Goal: Information Seeking & Learning: Find specific fact

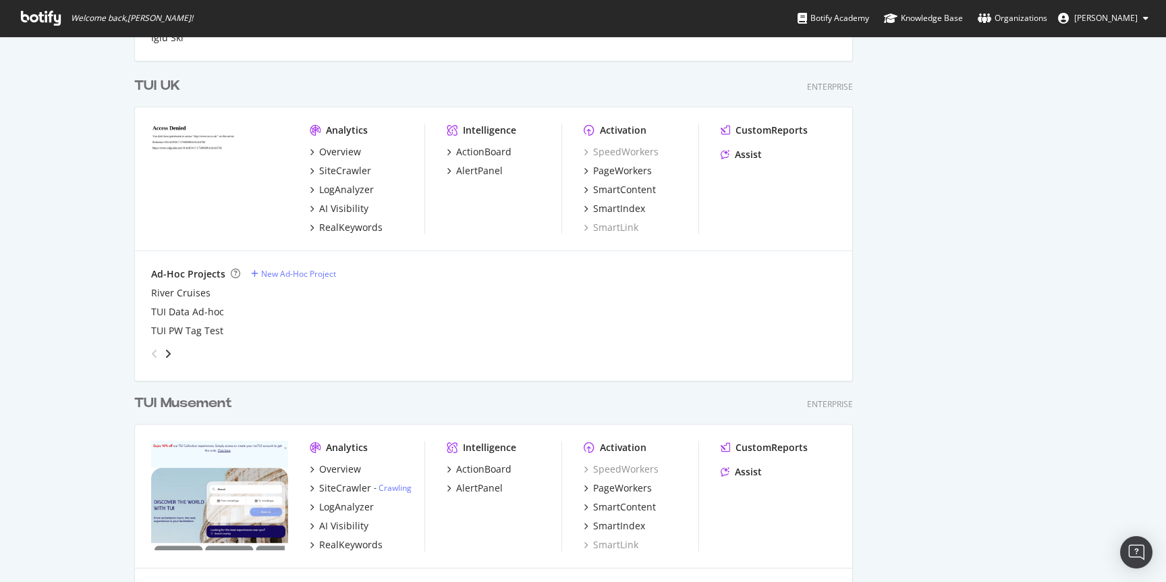
scroll to position [592, 0]
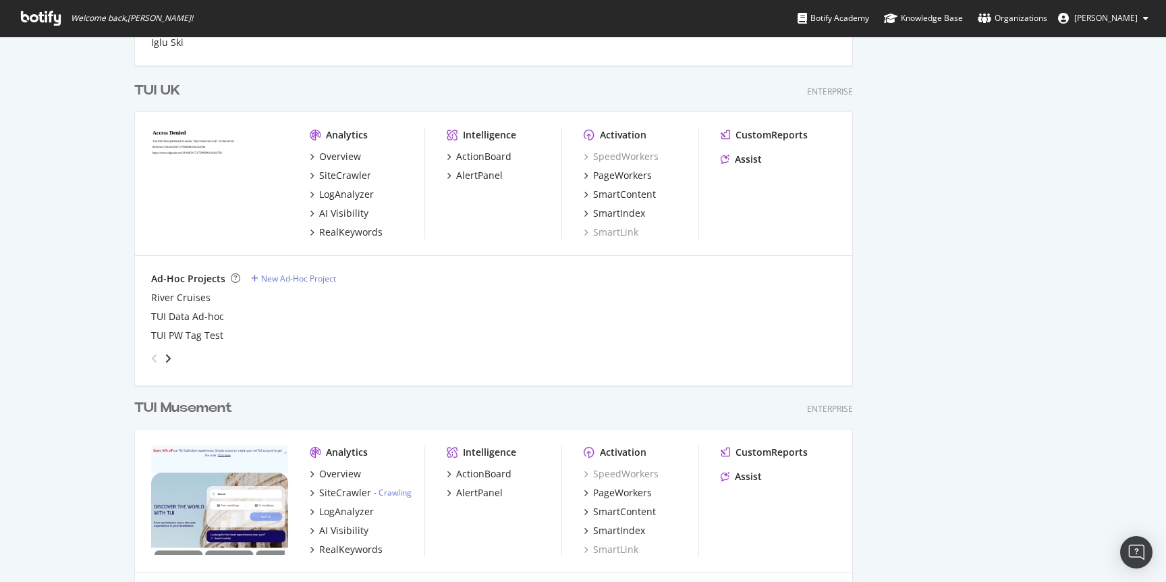
click at [168, 87] on div "TUI UK" at bounding box center [157, 91] width 46 height 20
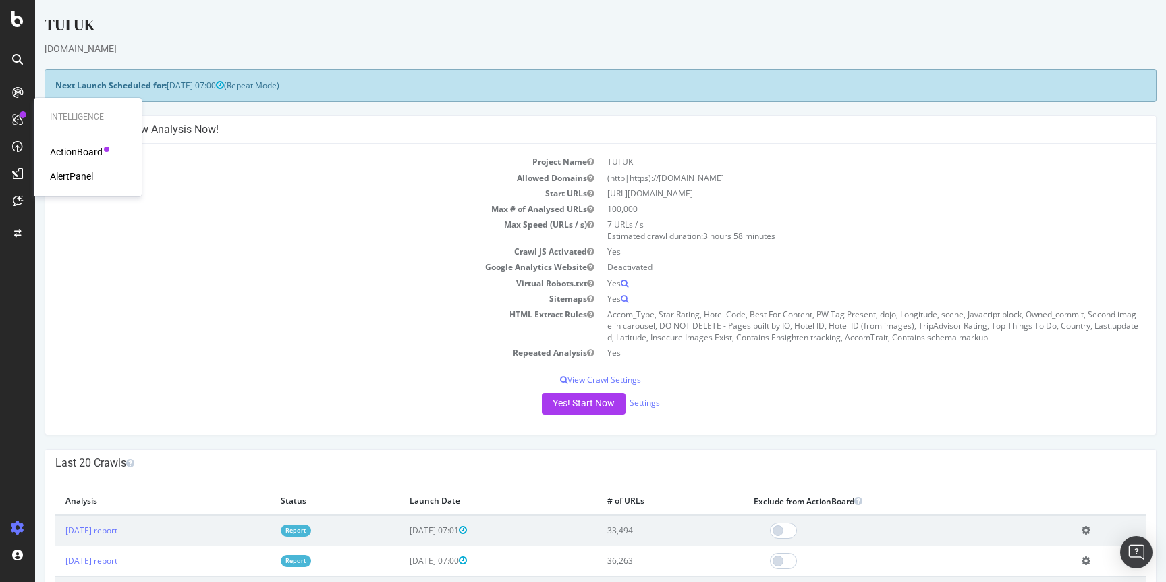
click at [62, 171] on div "AlertPanel" at bounding box center [71, 175] width 43 height 13
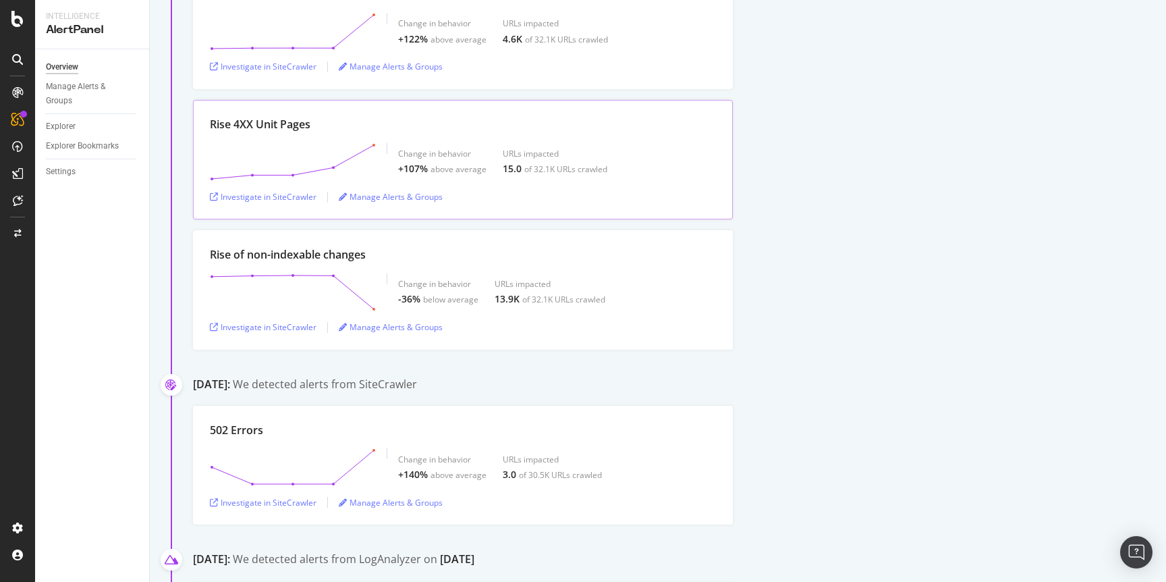
scroll to position [945, 0]
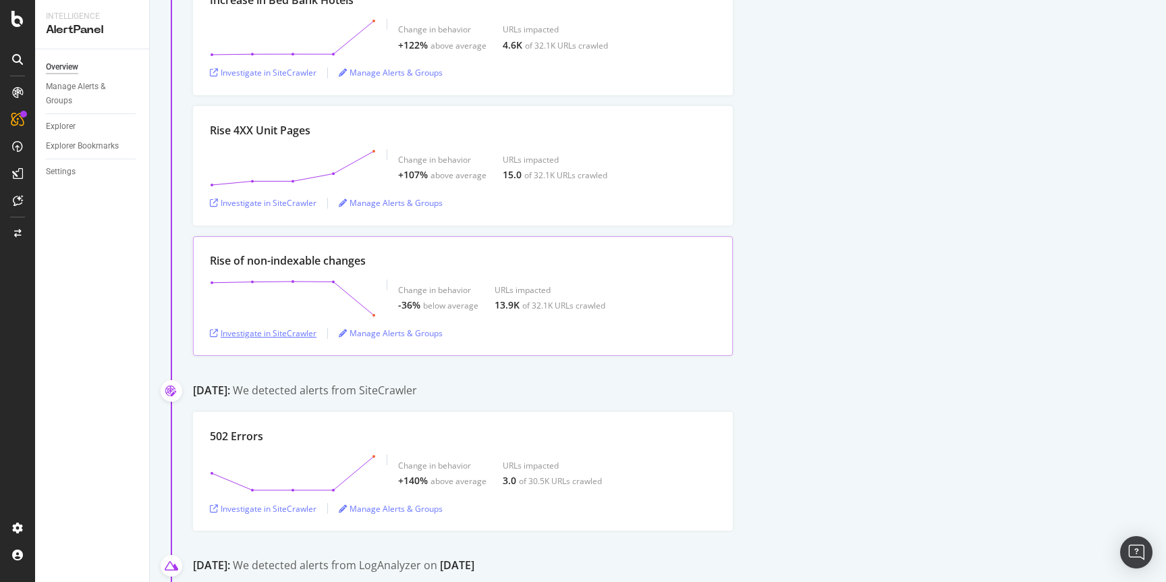
click at [267, 331] on div "Investigate in SiteCrawler" at bounding box center [263, 332] width 107 height 11
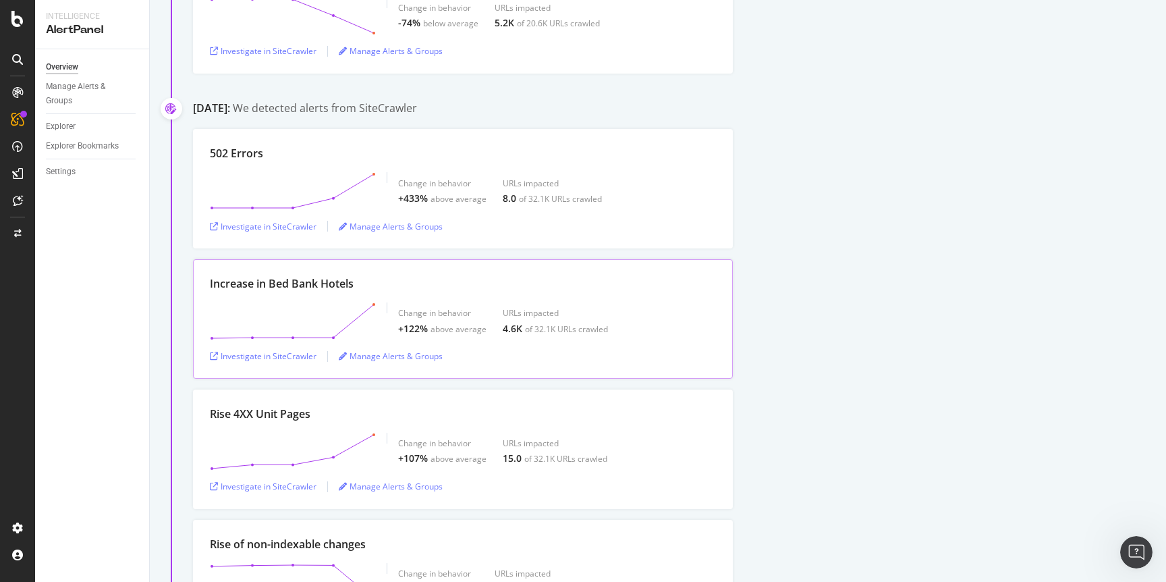
scroll to position [559, 0]
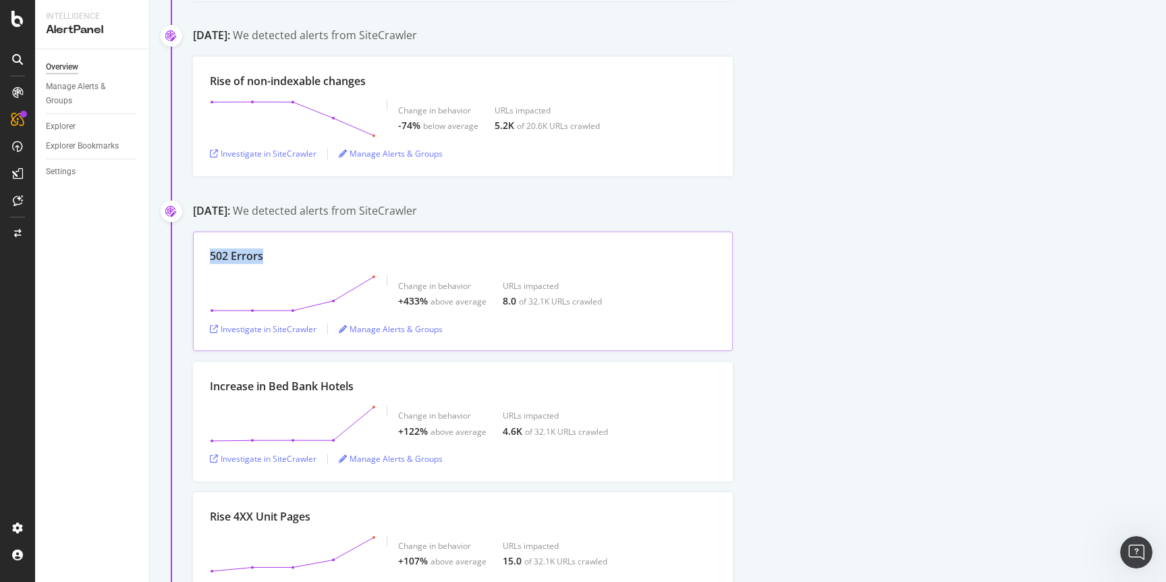
drag, startPoint x: 210, startPoint y: 258, endPoint x: 283, endPoint y: 265, distance: 73.9
click at [283, 265] on div "502 Errors Change in behavior +433% above average URLs impacted 8.0 of 32.1K UR…" at bounding box center [463, 290] width 540 height 119
click at [287, 332] on div "Investigate in SiteCrawler" at bounding box center [263, 328] width 107 height 11
click at [934, 294] on div "502 Errors Change in behavior +433% above average URLs impacted 8.0 of 32.1K UR…" at bounding box center [679, 290] width 973 height 119
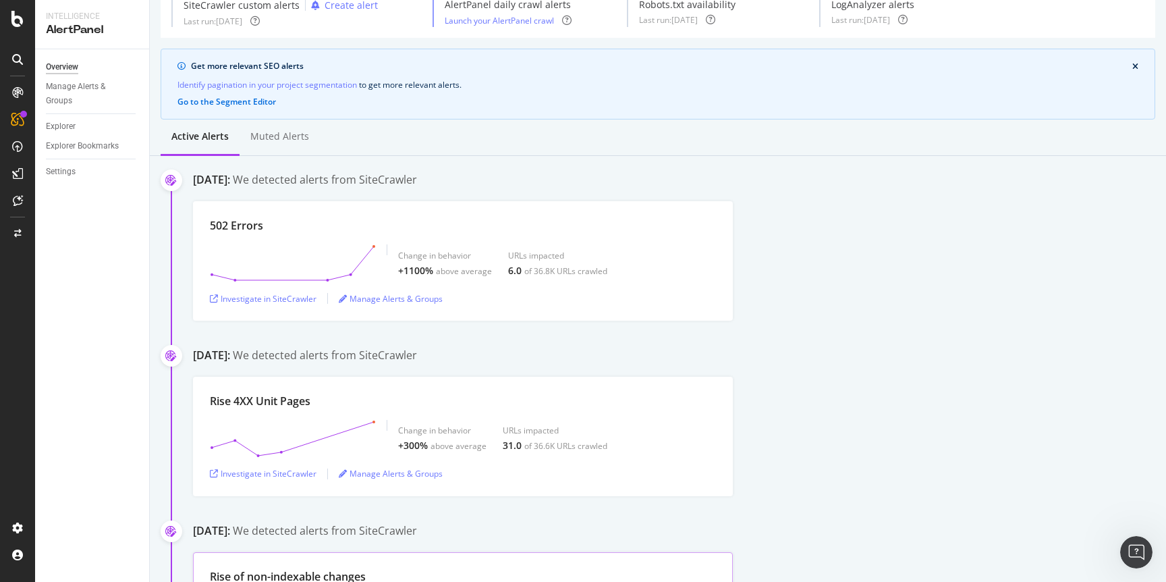
scroll to position [44, 0]
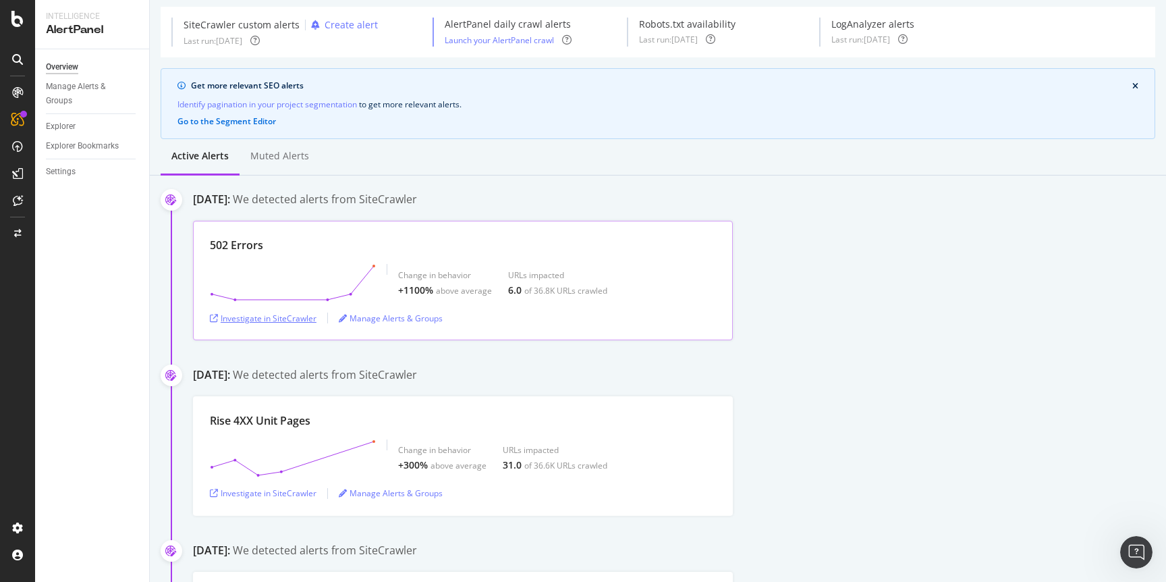
click at [275, 316] on div "Investigate in SiteCrawler" at bounding box center [263, 317] width 107 height 11
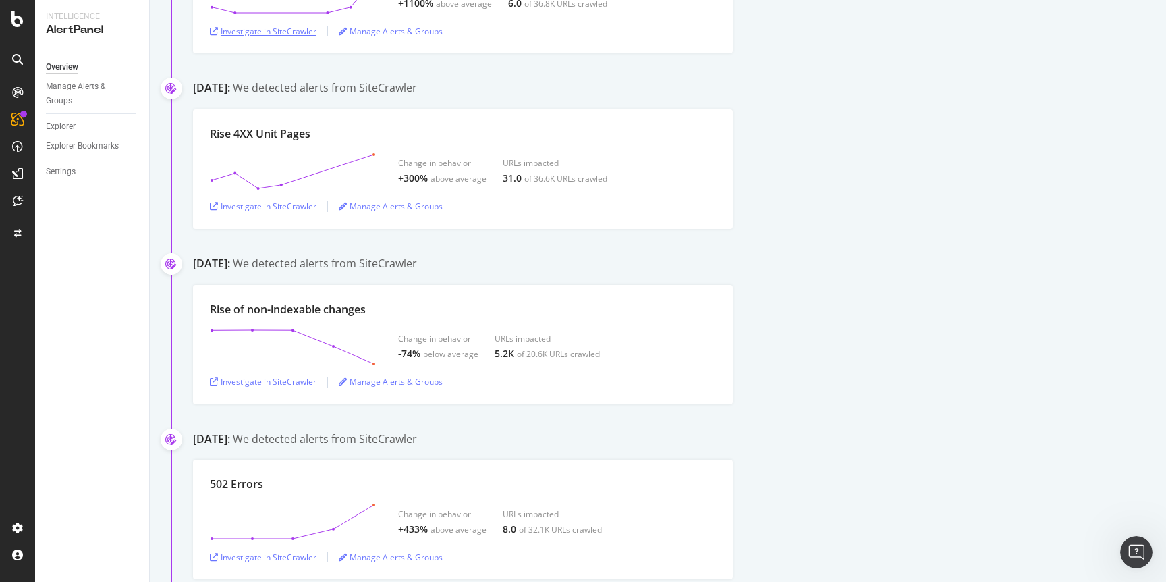
scroll to position [0, 0]
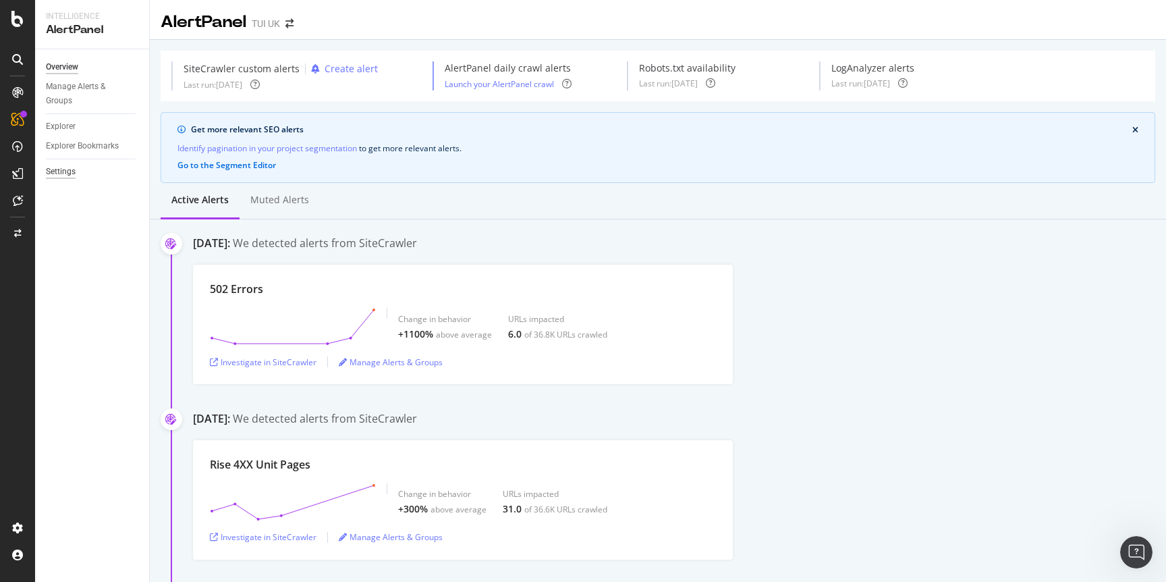
click at [60, 173] on div "Settings" at bounding box center [61, 172] width 30 height 14
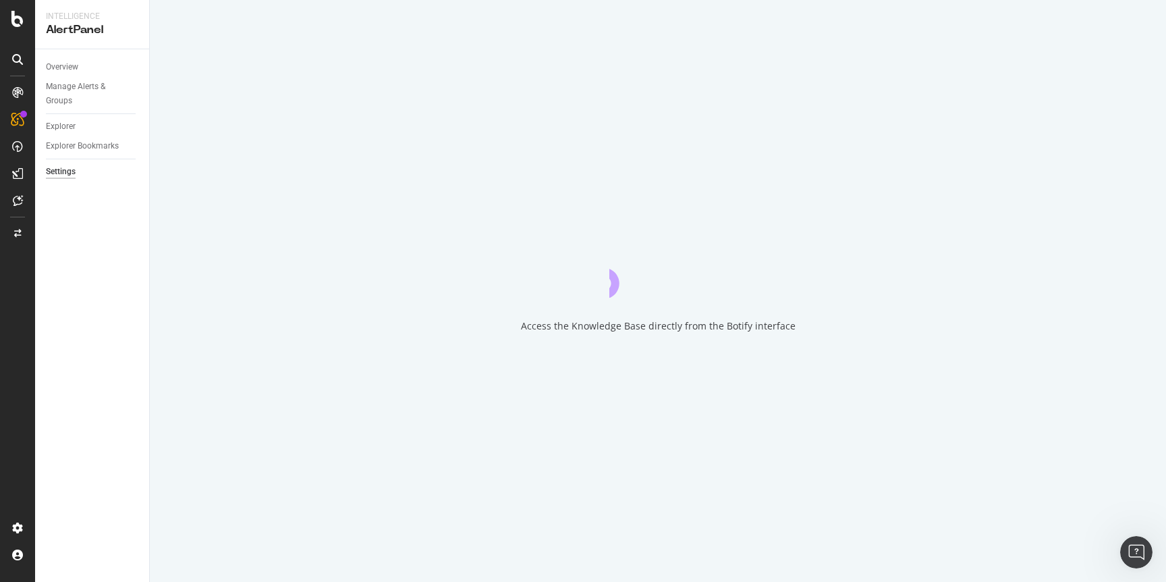
select select "01"
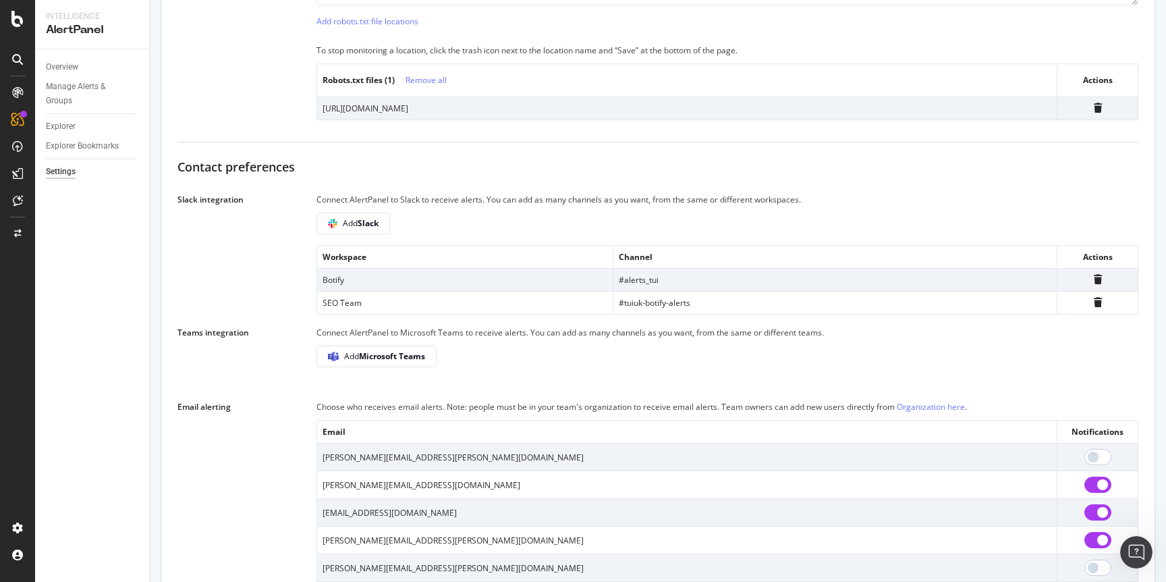
scroll to position [628, 0]
click at [360, 228] on b "Slack" at bounding box center [368, 222] width 21 height 11
click at [368, 228] on b "Slack" at bounding box center [368, 222] width 21 height 11
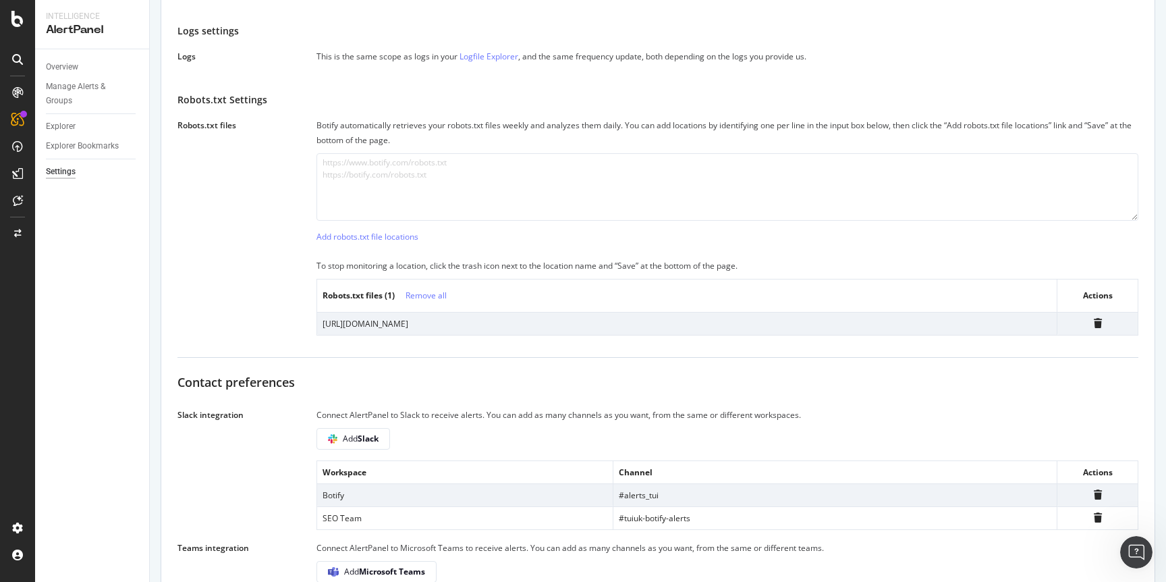
scroll to position [410, 0]
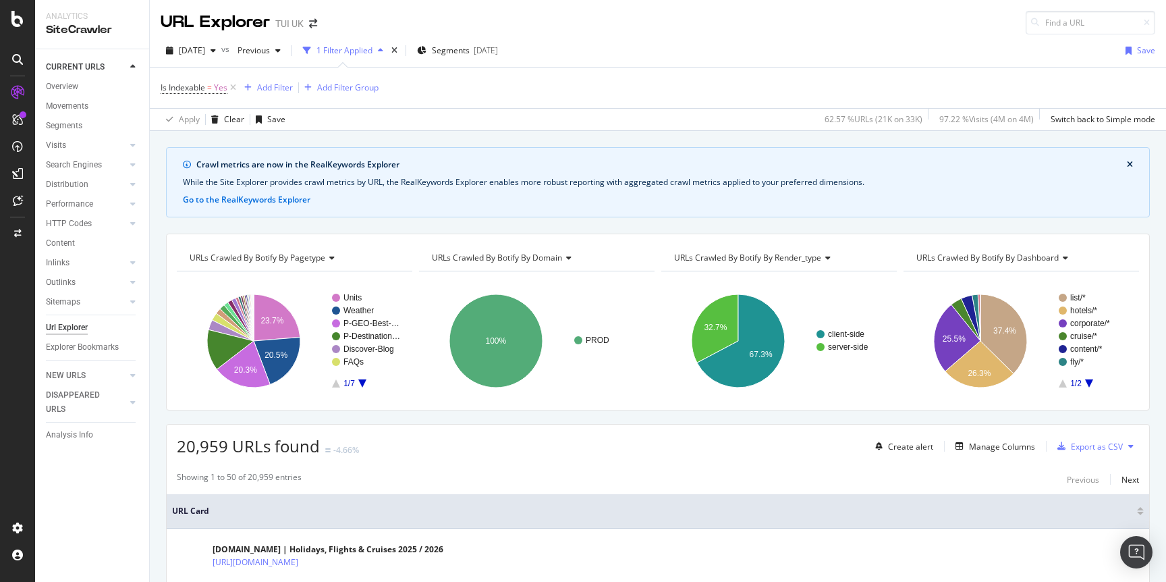
click at [316, 50] on div "button" at bounding box center [307, 50] width 19 height 19
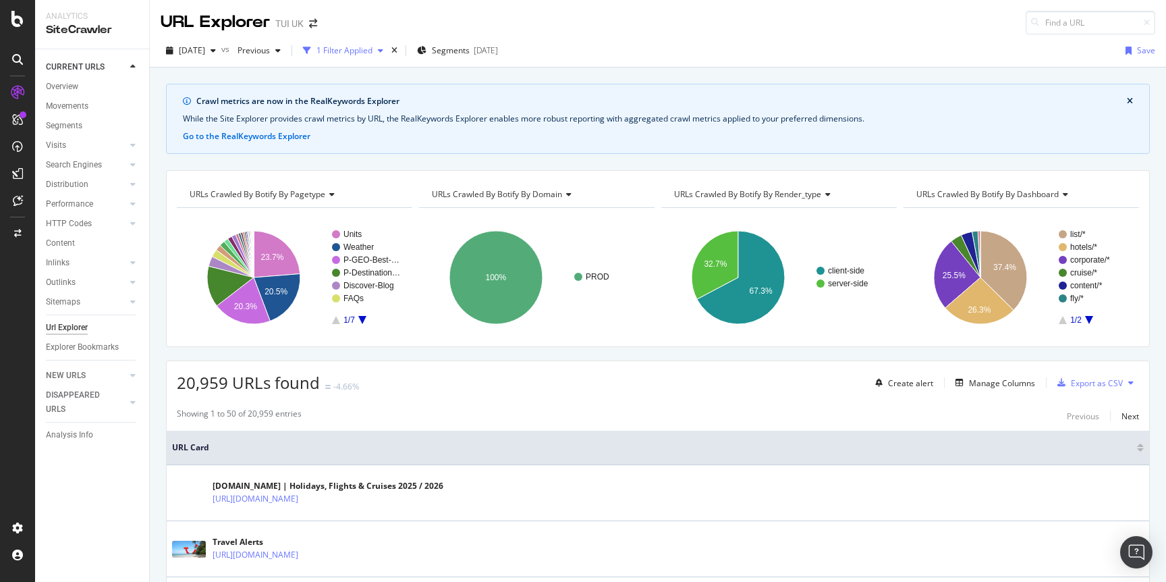
click at [372, 49] on div "1 Filter Applied" at bounding box center [344, 50] width 56 height 11
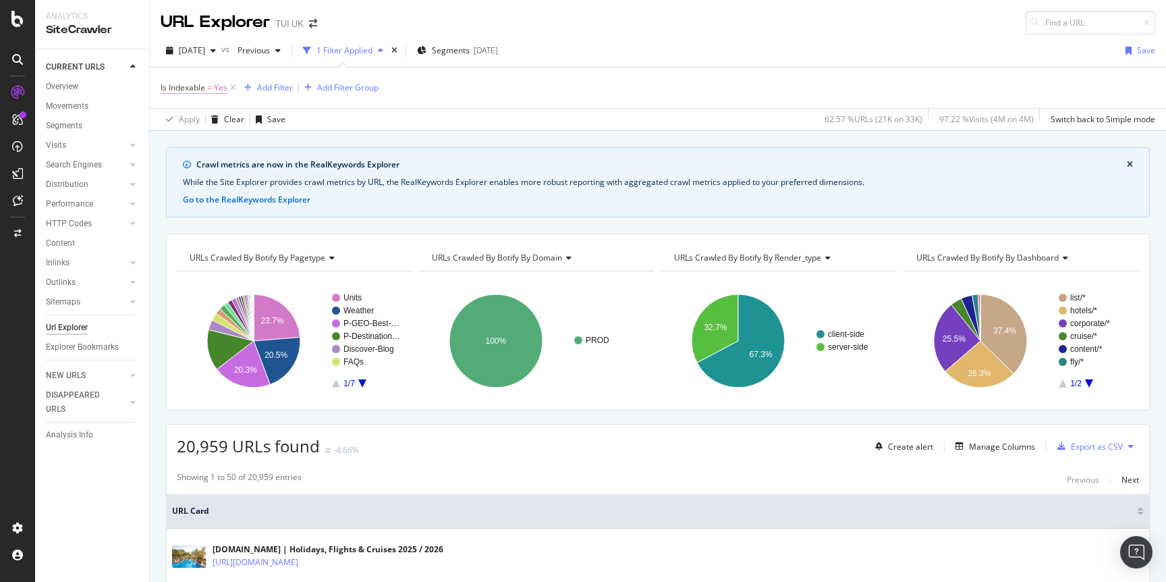
click at [192, 88] on span "Is Indexable" at bounding box center [183, 87] width 45 height 11
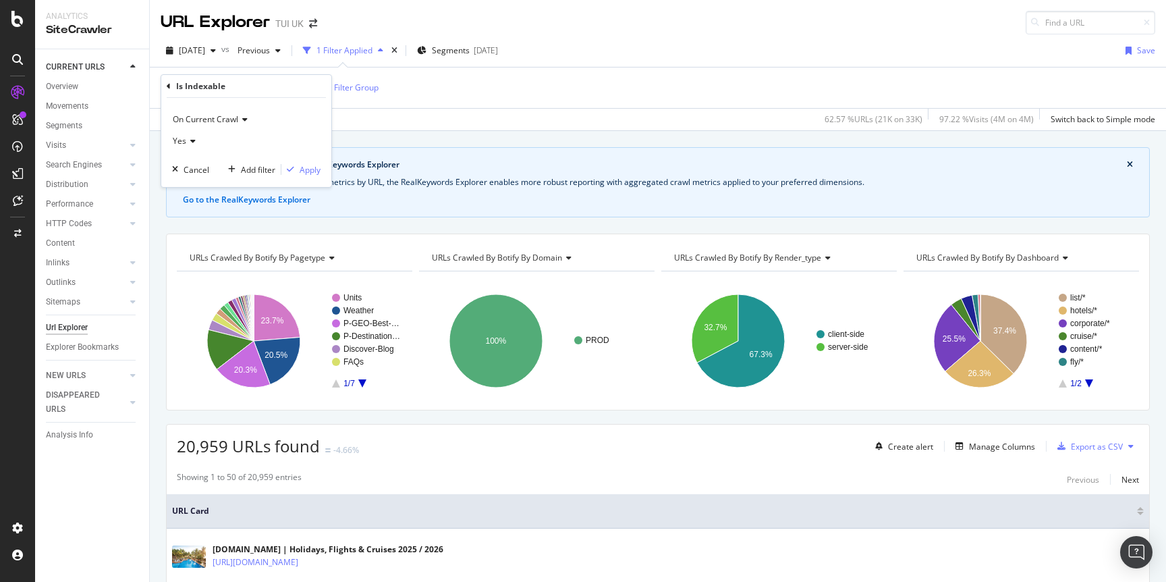
click at [179, 138] on span "Yes" at bounding box center [179, 140] width 13 height 11
click at [192, 188] on div "No" at bounding box center [247, 186] width 144 height 18
click at [318, 171] on div "Apply" at bounding box center [310, 169] width 21 height 11
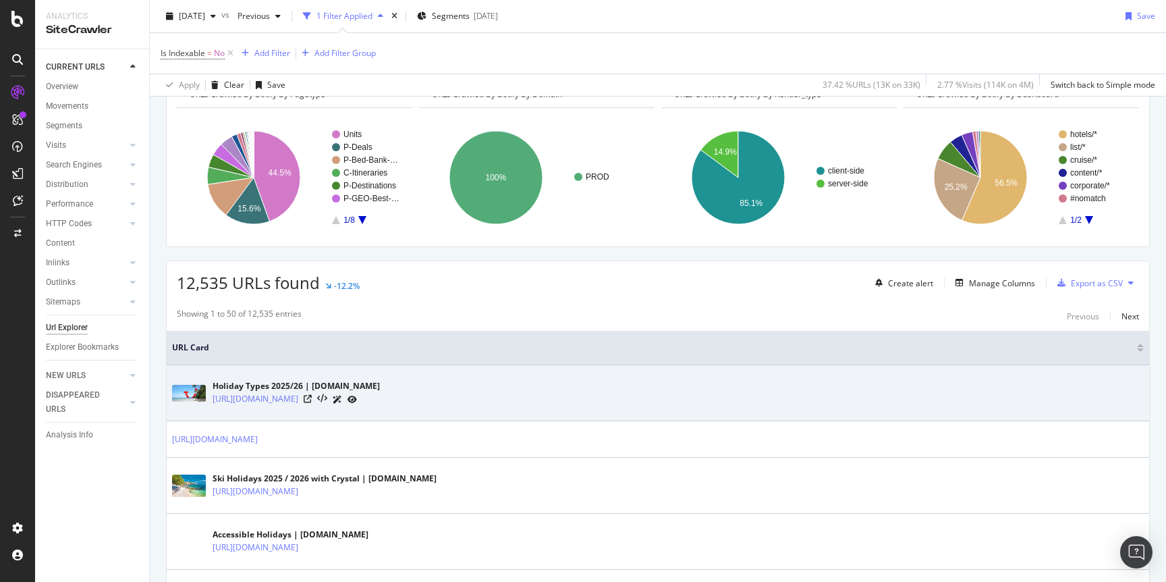
scroll to position [153, 0]
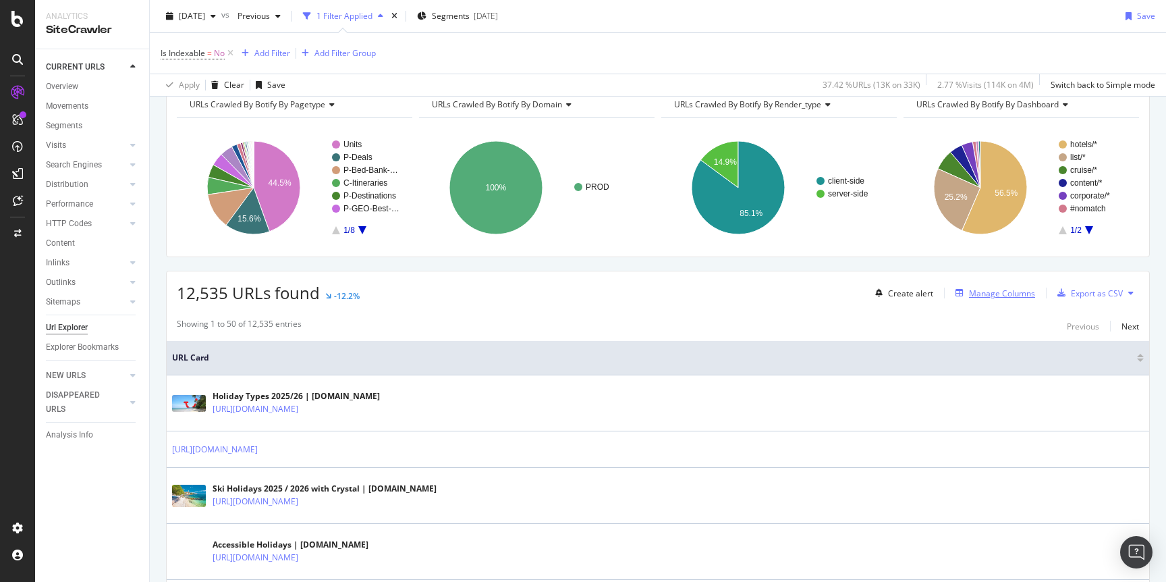
click at [984, 289] on div "Manage Columns" at bounding box center [1002, 292] width 66 height 11
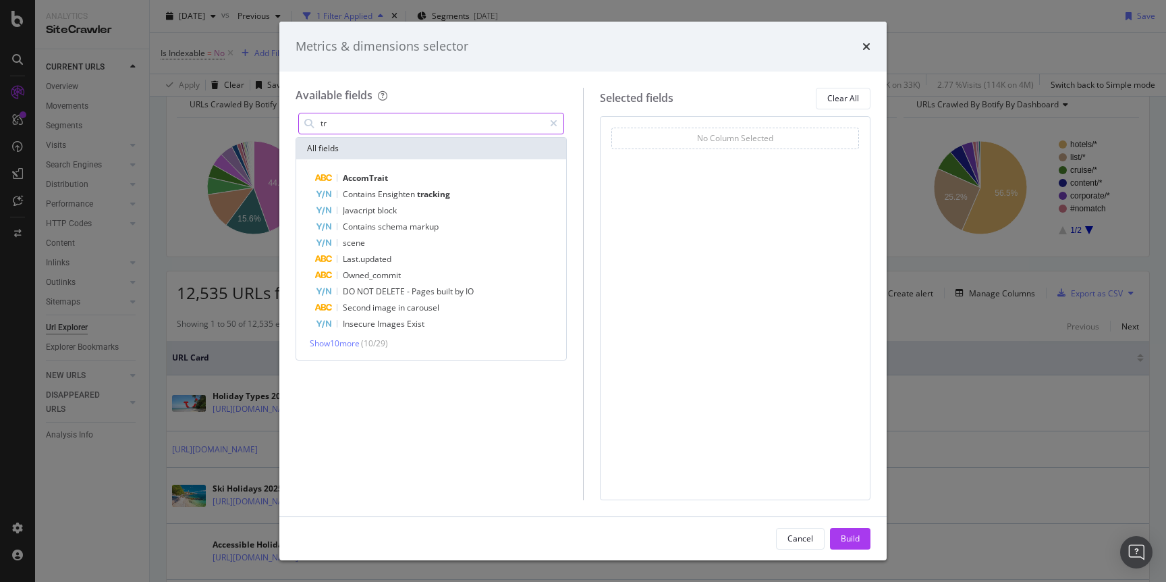
type input "t"
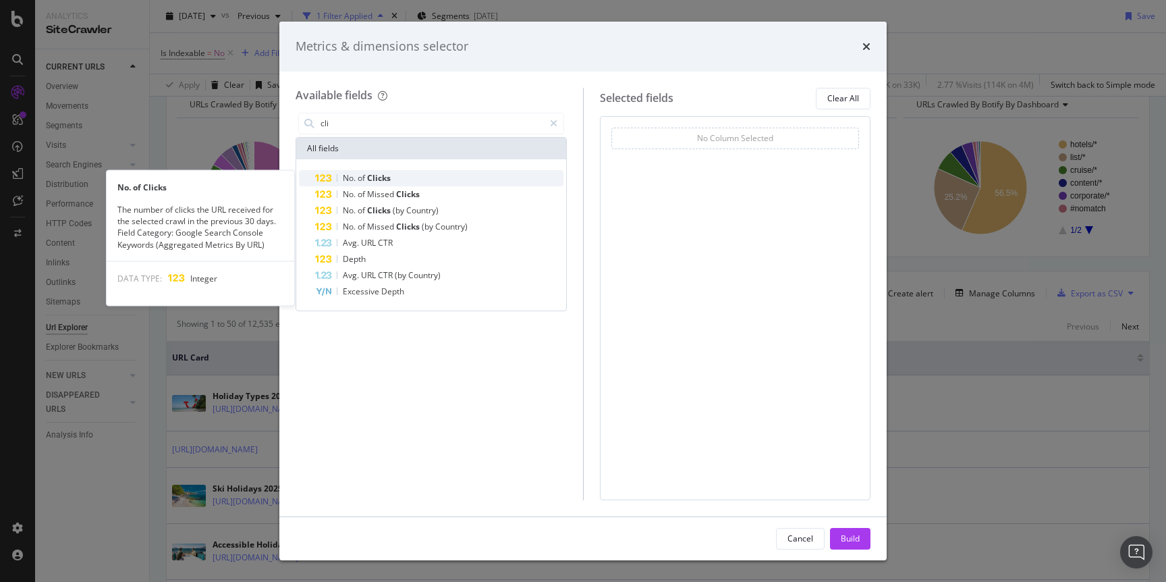
type input "cli"
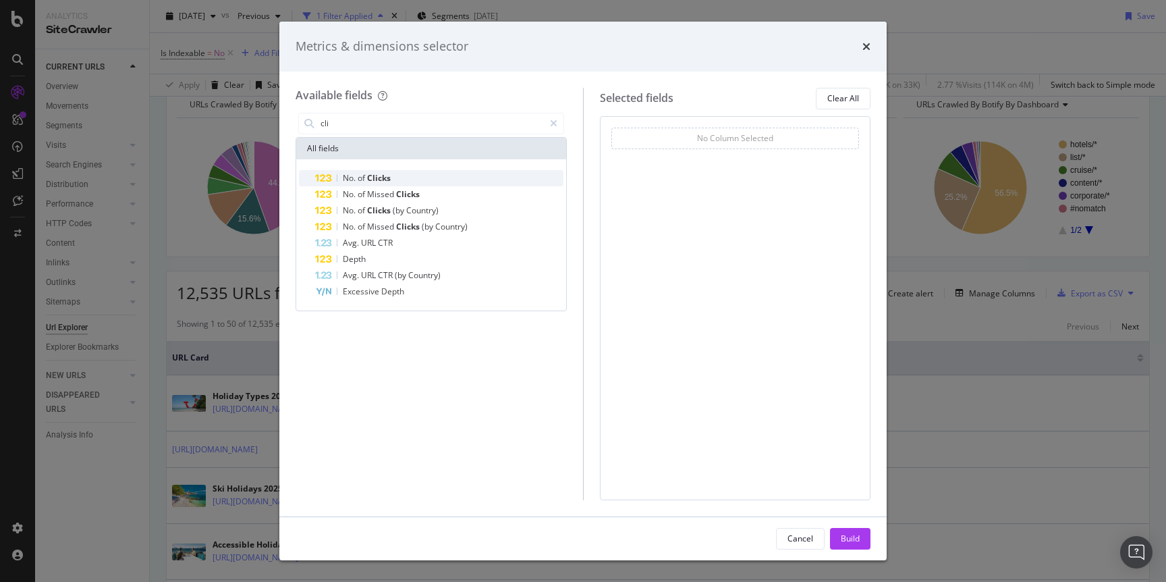
click at [370, 175] on span "Clicks" at bounding box center [379, 177] width 24 height 11
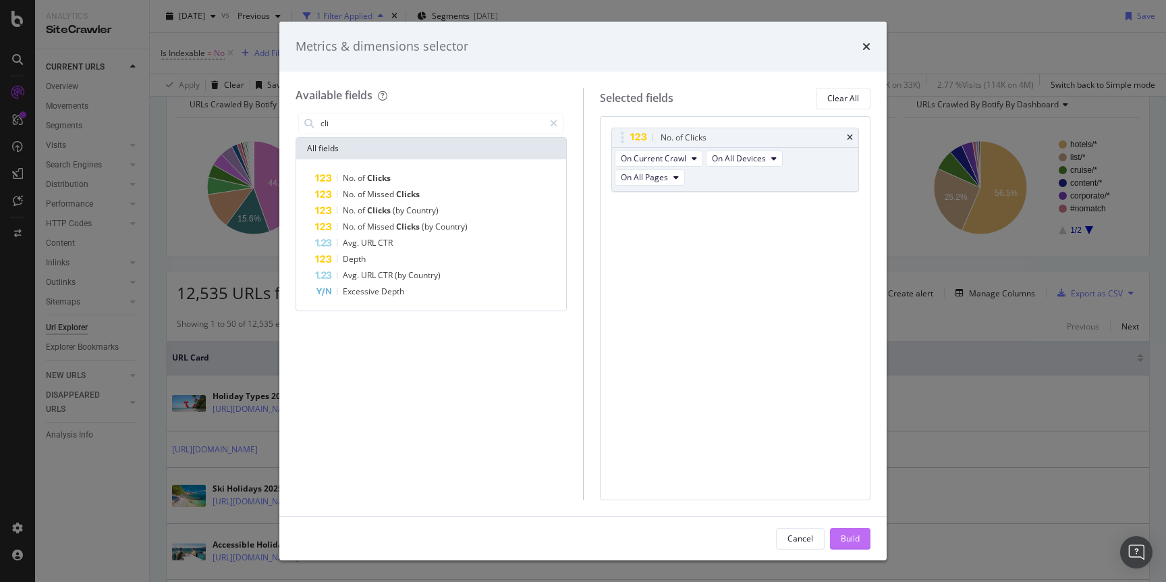
click at [851, 535] on div "Build" at bounding box center [850, 537] width 19 height 11
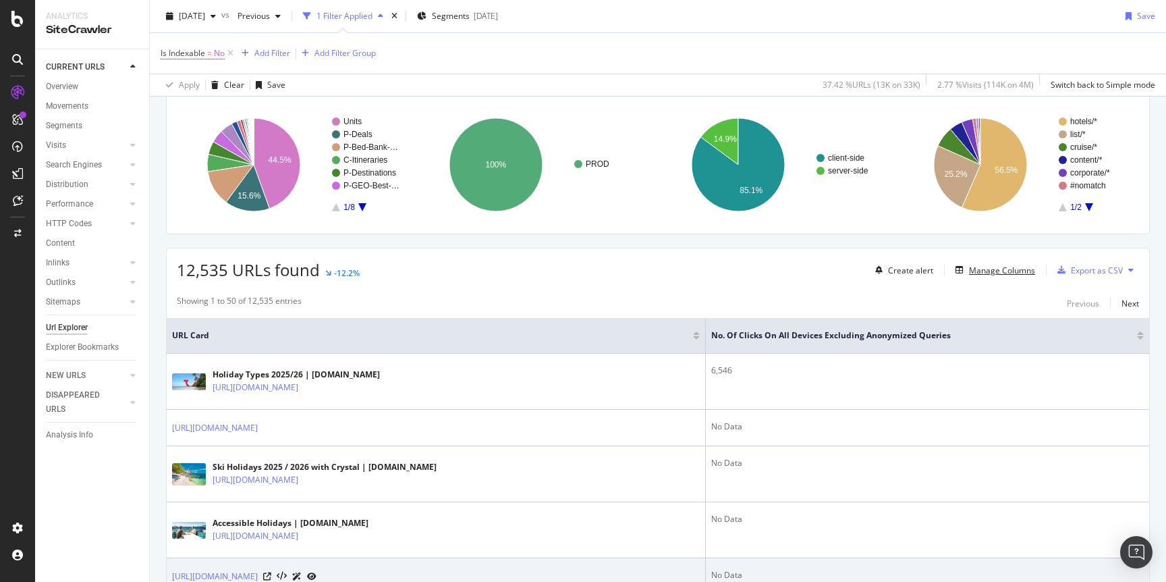
scroll to position [123, 0]
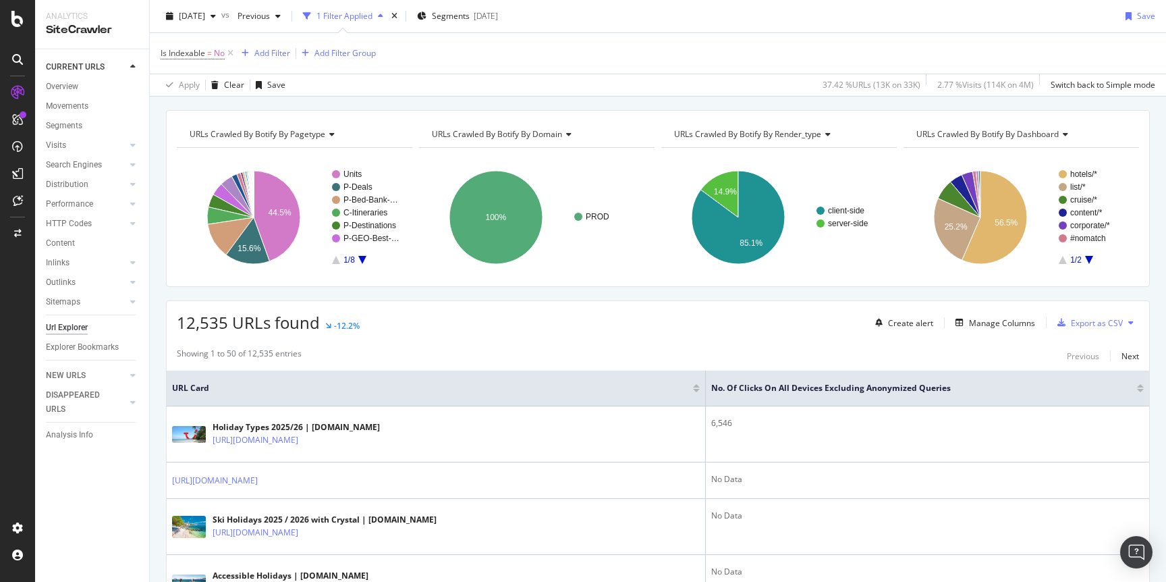
click at [1141, 391] on div at bounding box center [1140, 390] width 7 height 3
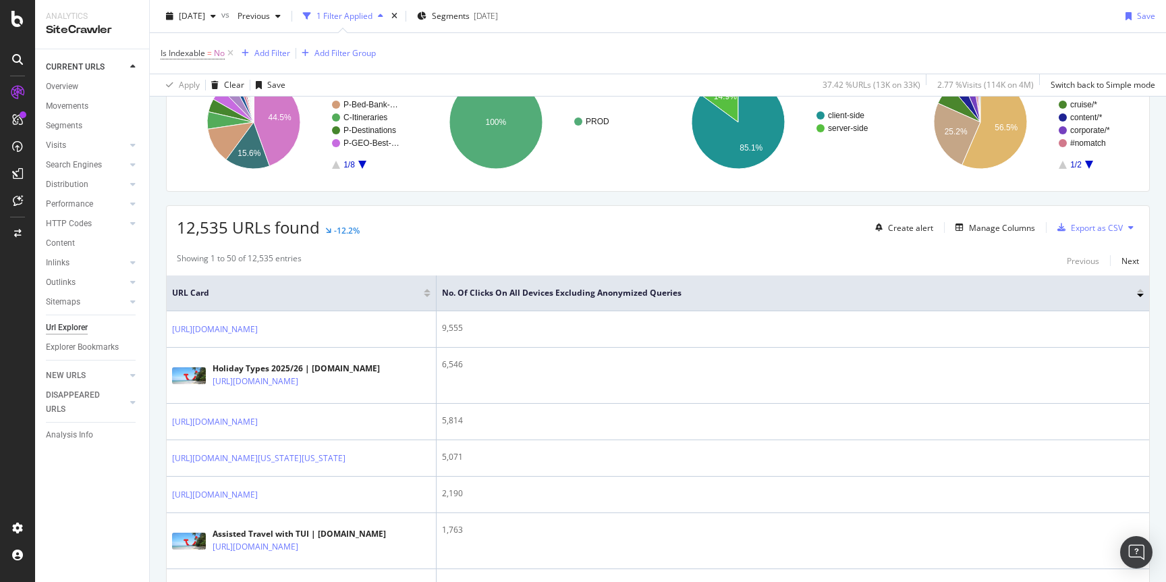
scroll to position [224, 0]
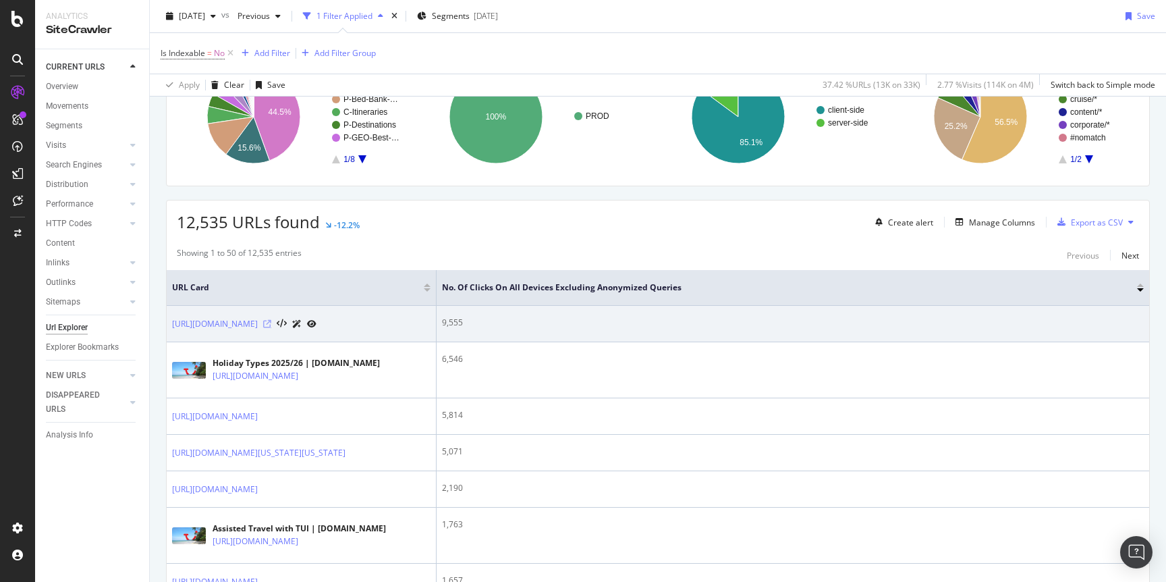
click at [271, 320] on icon at bounding box center [267, 324] width 8 height 8
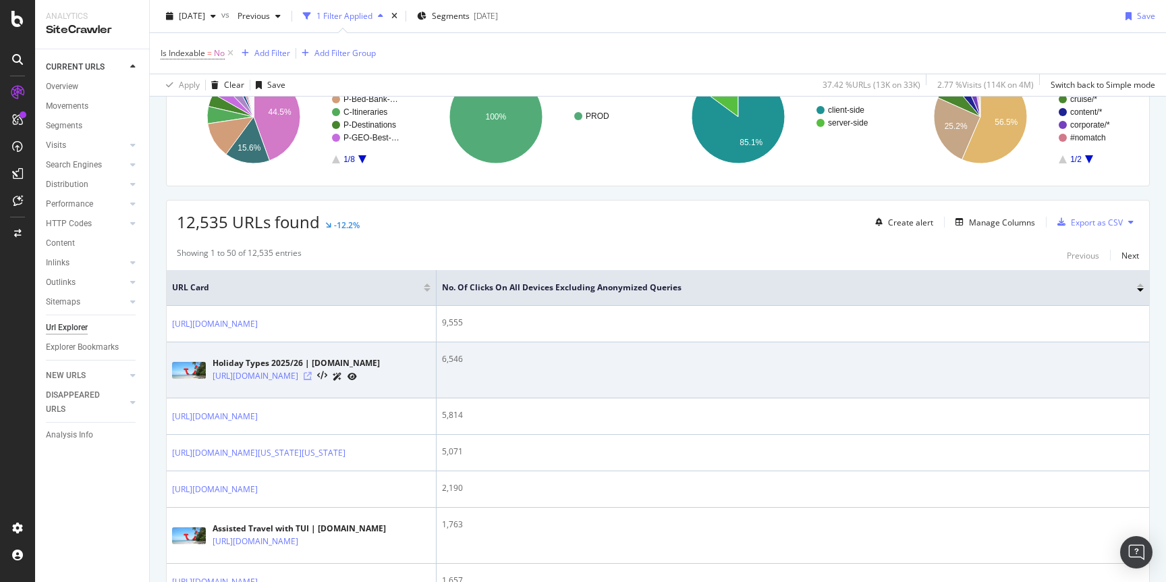
click at [312, 374] on icon at bounding box center [308, 376] width 8 height 8
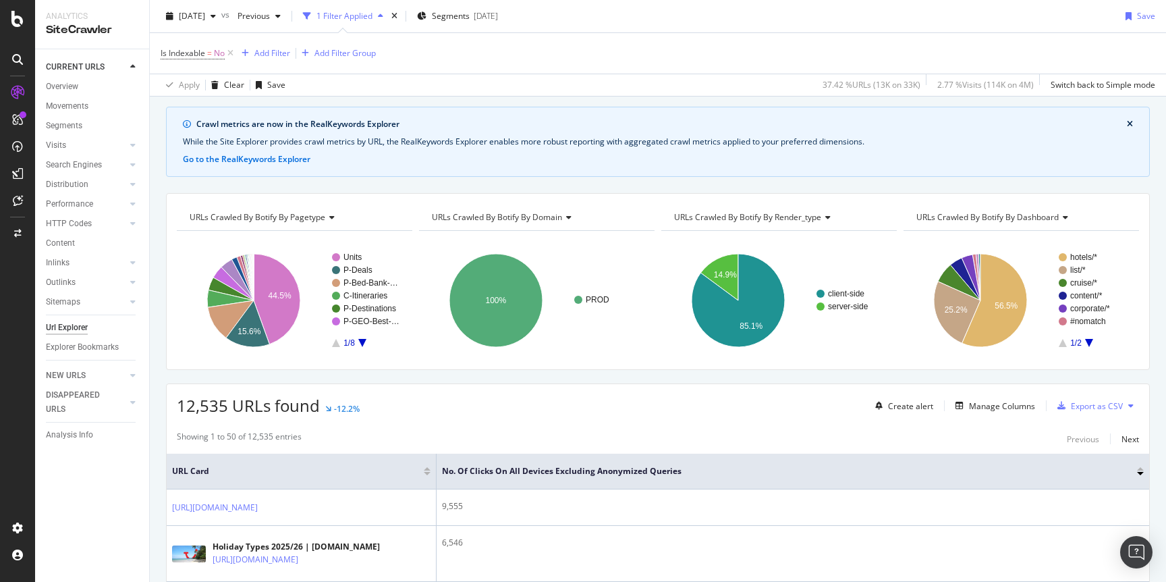
scroll to position [42, 0]
click at [196, 54] on span "Is Indexable" at bounding box center [183, 52] width 45 height 11
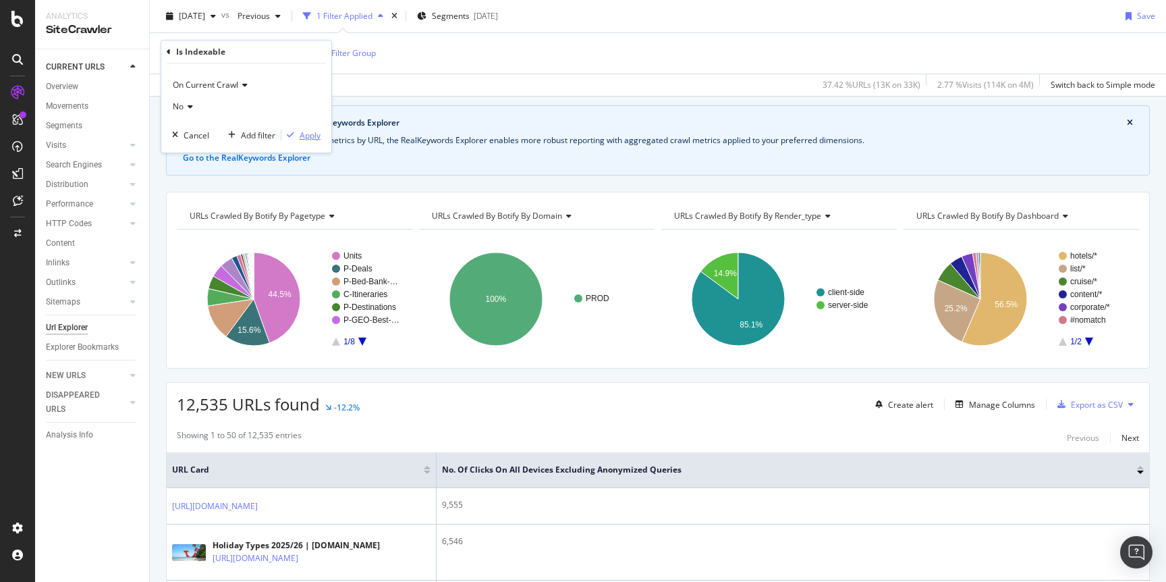
click at [315, 137] on div "Apply" at bounding box center [310, 135] width 21 height 11
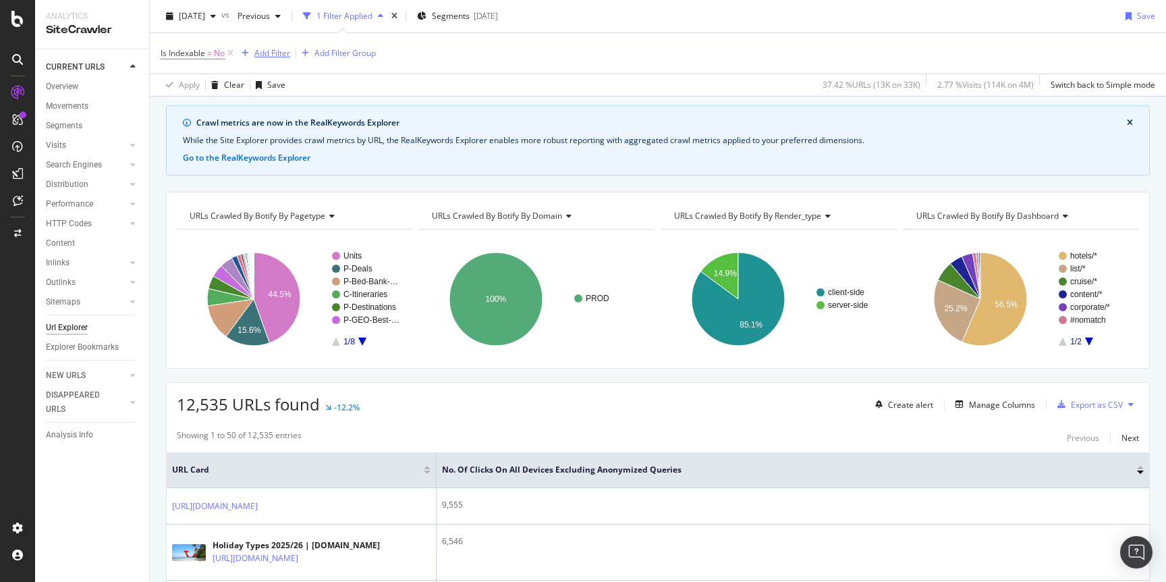
click at [275, 51] on div "Add Filter" at bounding box center [272, 52] width 36 height 11
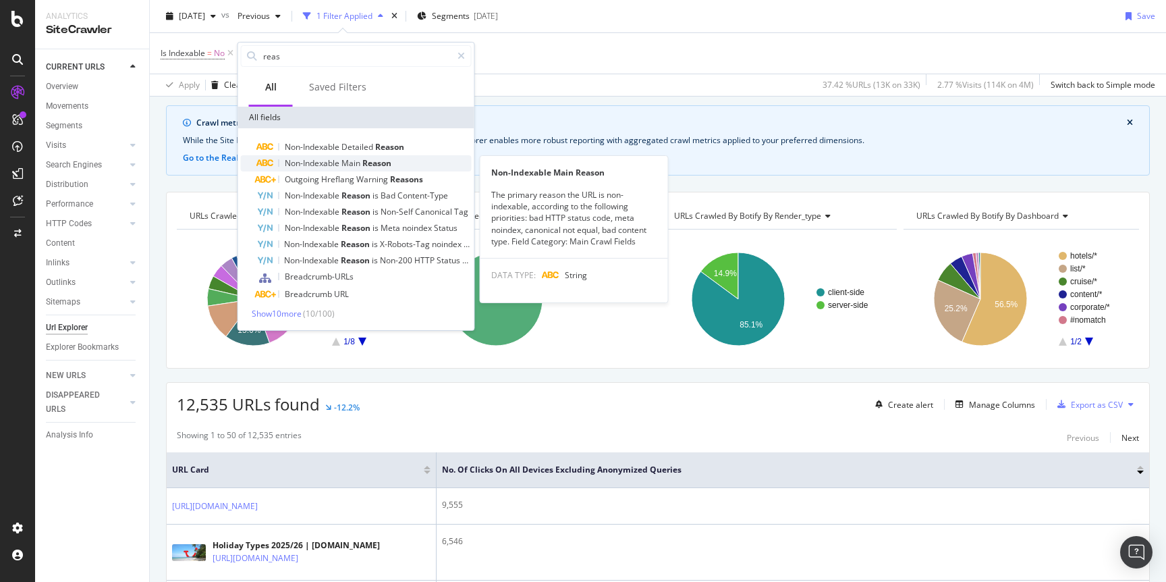
type input "reas"
click at [341, 165] on span "Non-Indexable" at bounding box center [313, 162] width 57 height 11
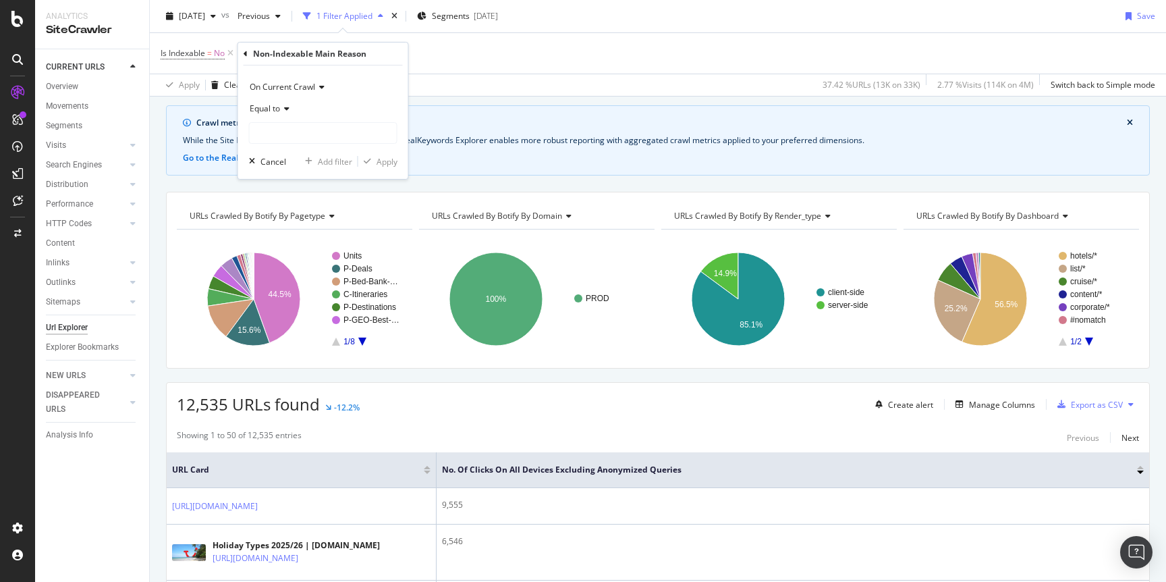
click at [299, 88] on span "On Current Crawl" at bounding box center [282, 86] width 65 height 11
click at [279, 114] on span "On Current Crawl" at bounding box center [291, 114] width 70 height 11
click at [283, 108] on icon at bounding box center [284, 109] width 9 height 8
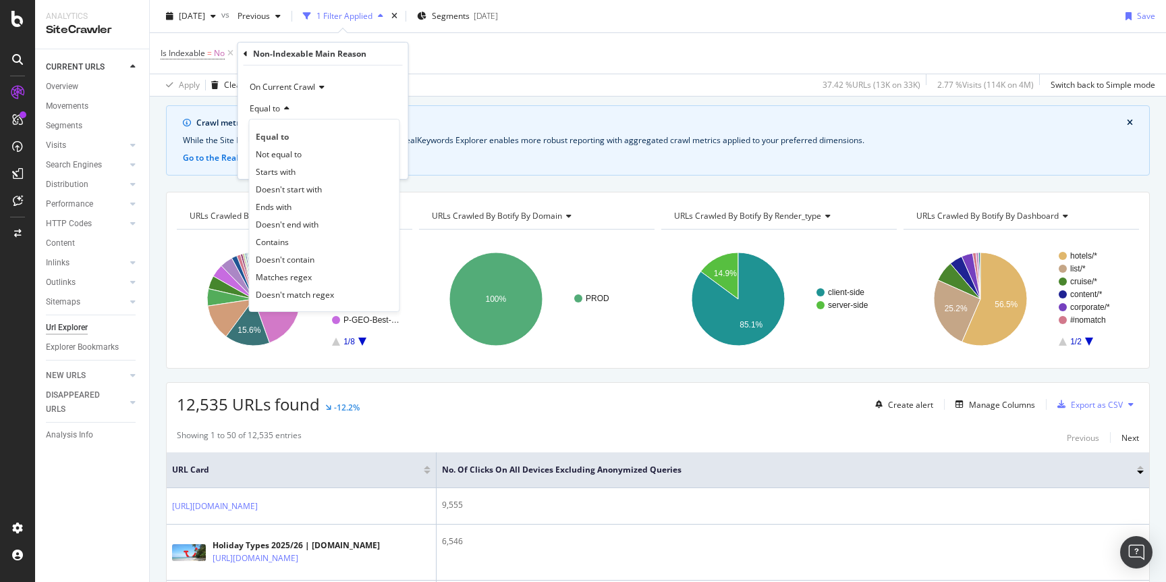
click at [339, 110] on div "Equal to" at bounding box center [323, 109] width 148 height 22
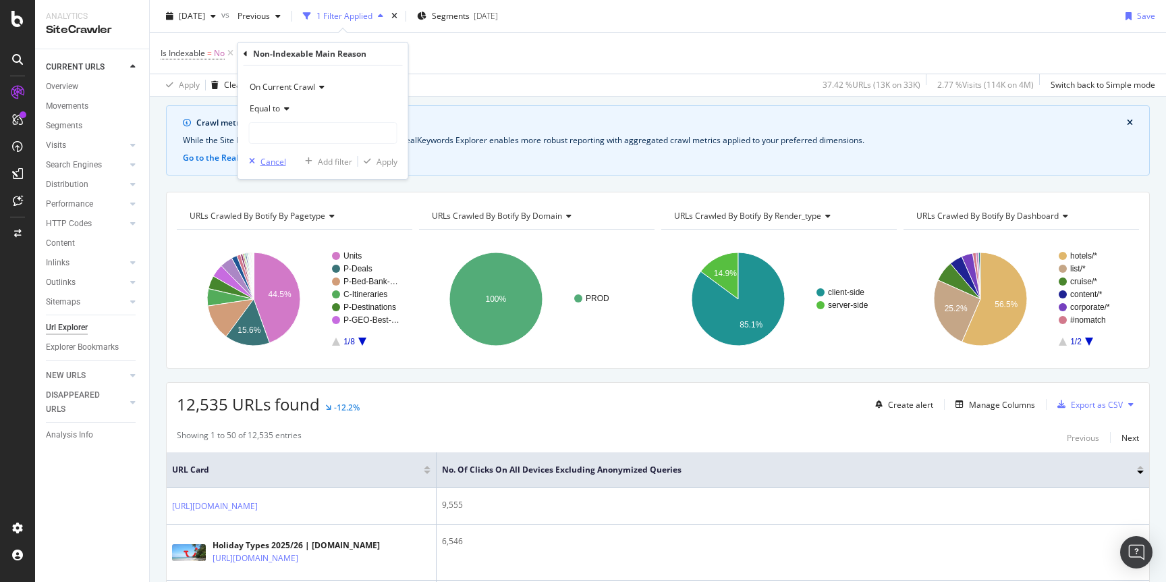
click at [272, 156] on div "Cancel" at bounding box center [273, 161] width 26 height 11
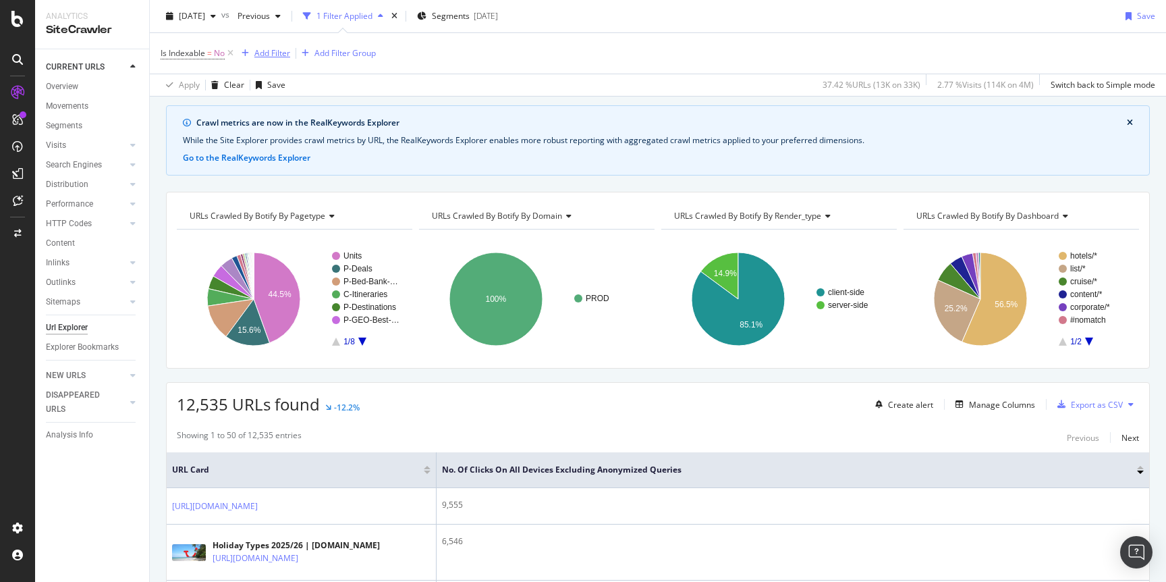
click at [277, 51] on div "Add Filter" at bounding box center [272, 52] width 36 height 11
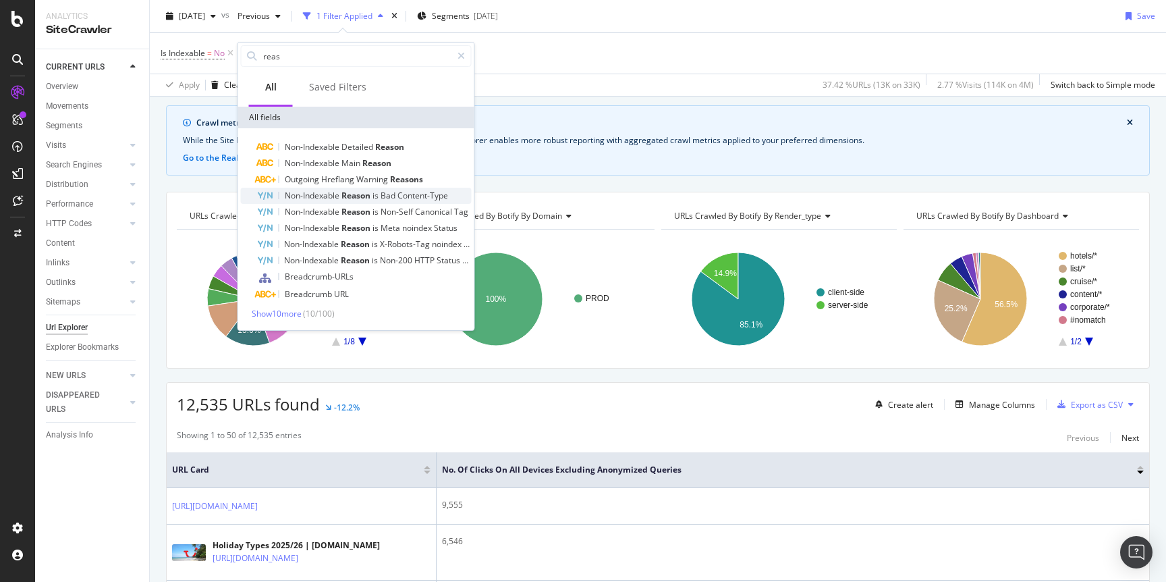
click at [331, 195] on span "Non-Indexable" at bounding box center [313, 195] width 57 height 11
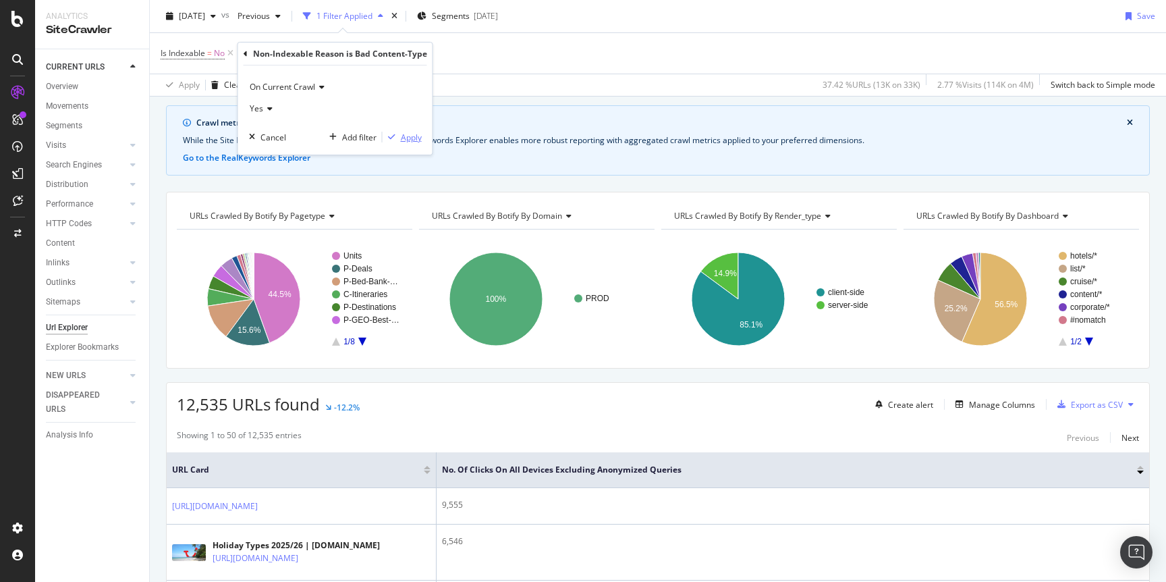
click at [408, 139] on div "Apply" at bounding box center [411, 137] width 21 height 11
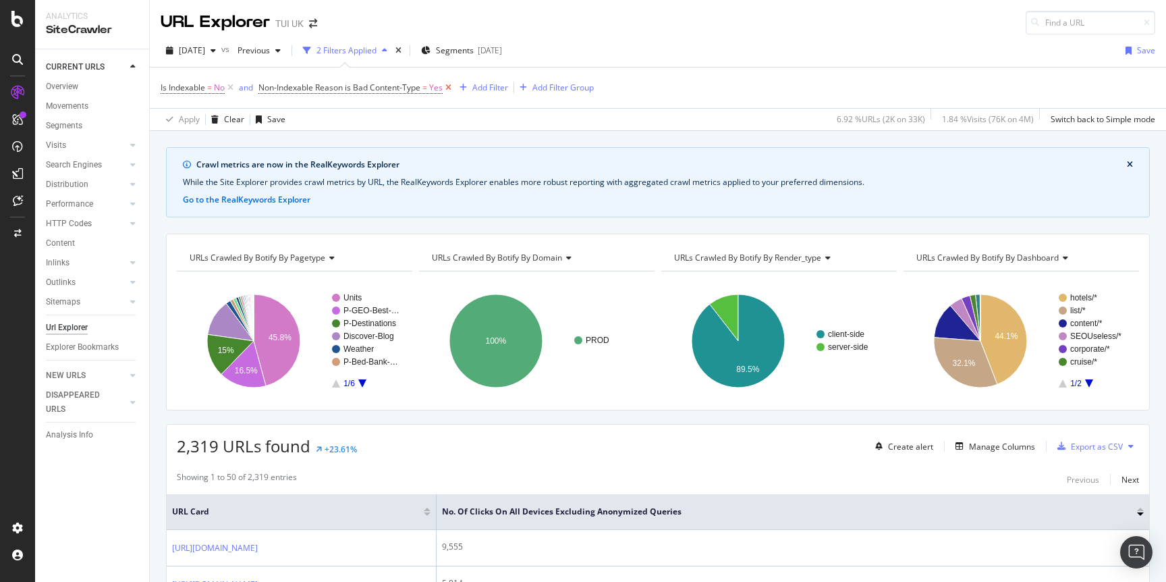
click at [450, 88] on icon at bounding box center [448, 87] width 11 height 13
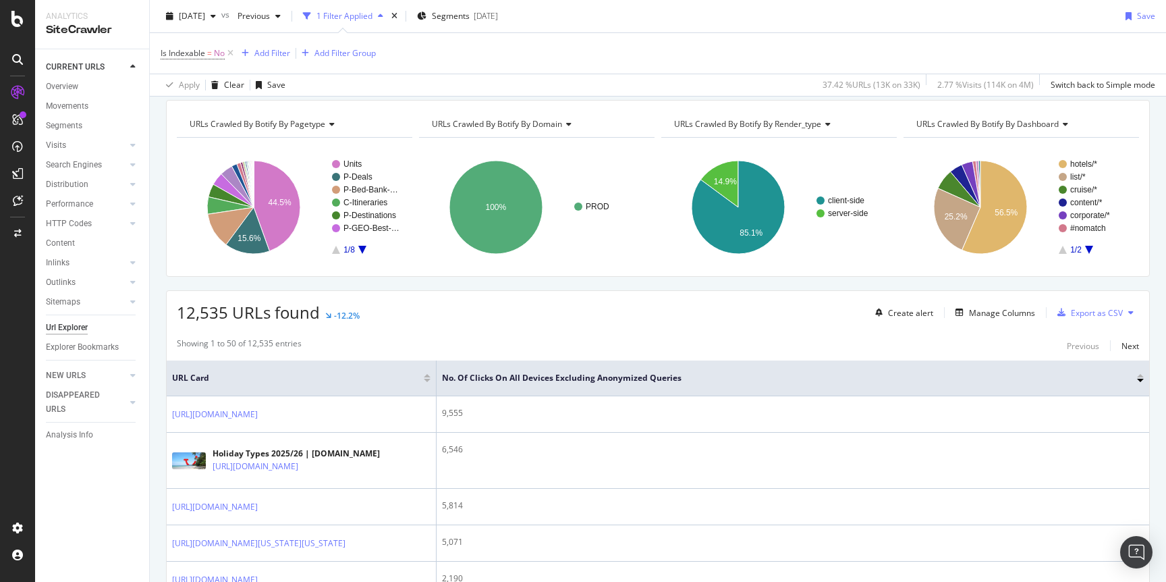
scroll to position [148, 0]
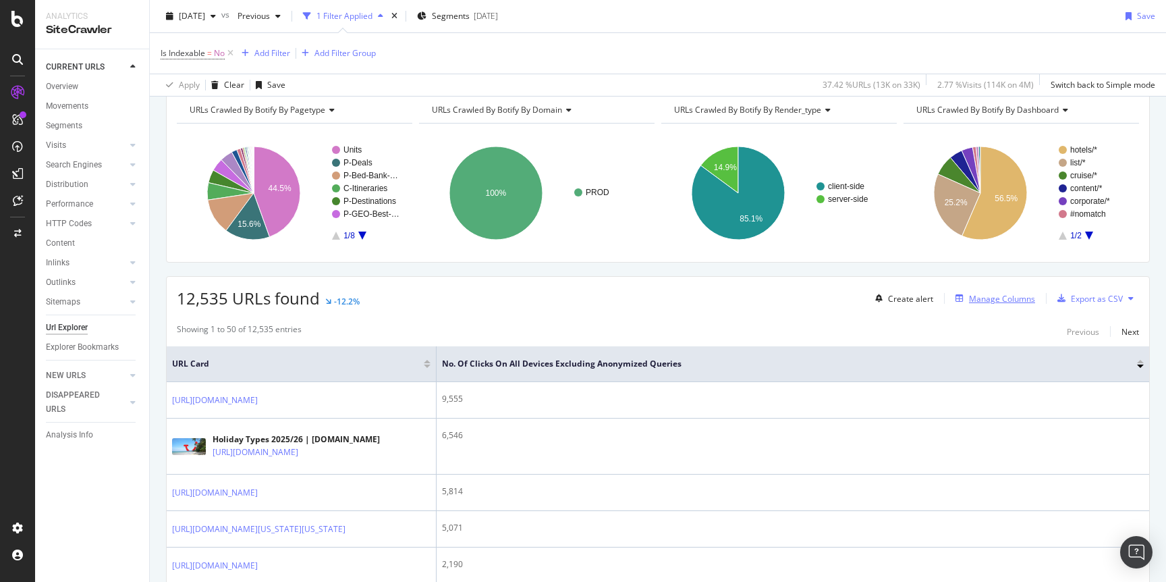
click at [994, 298] on div "Manage Columns" at bounding box center [1002, 298] width 66 height 11
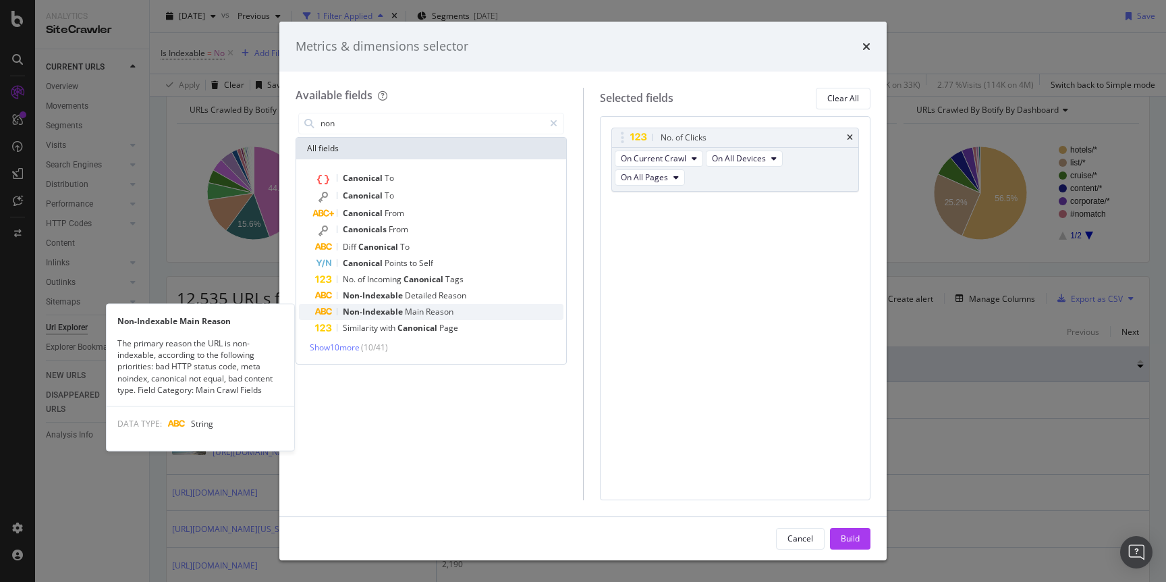
type input "non"
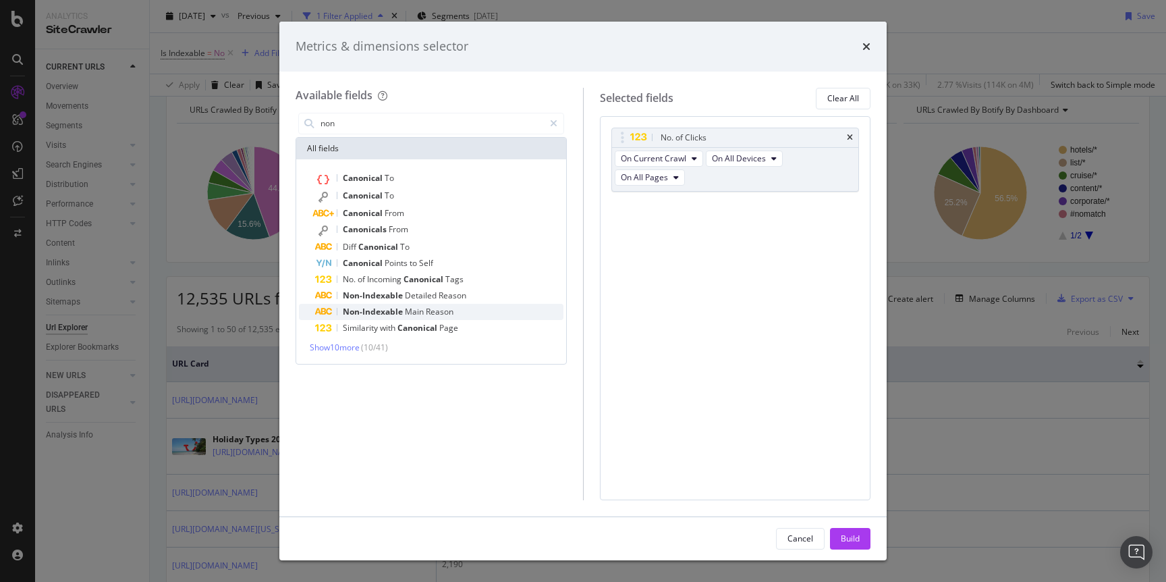
click at [390, 308] on span "Non-Indexable" at bounding box center [374, 311] width 62 height 11
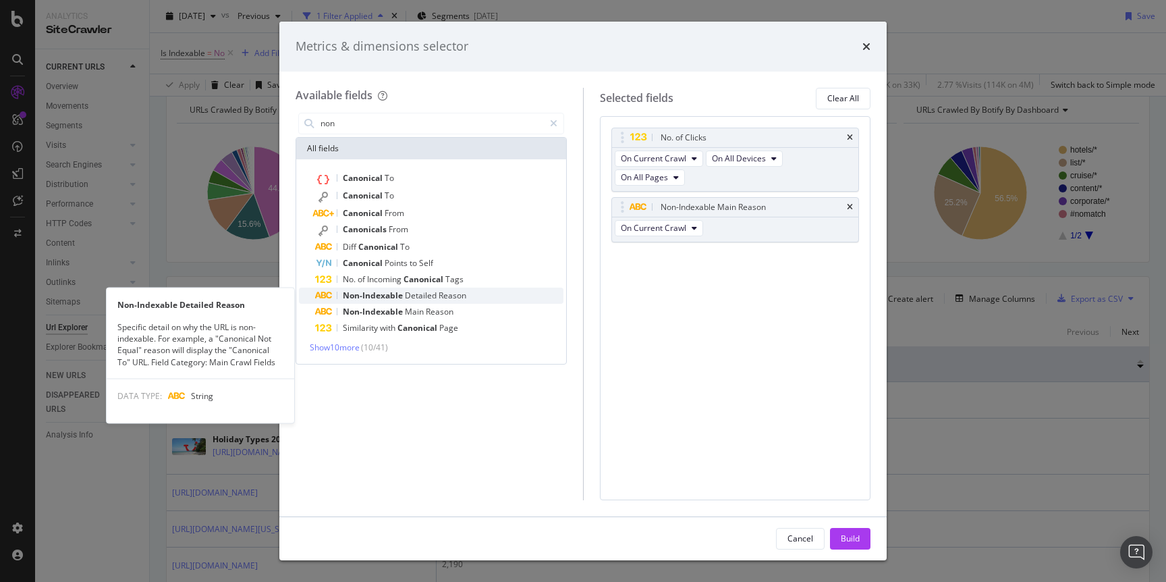
click at [391, 293] on span "Non-Indexable" at bounding box center [374, 294] width 62 height 11
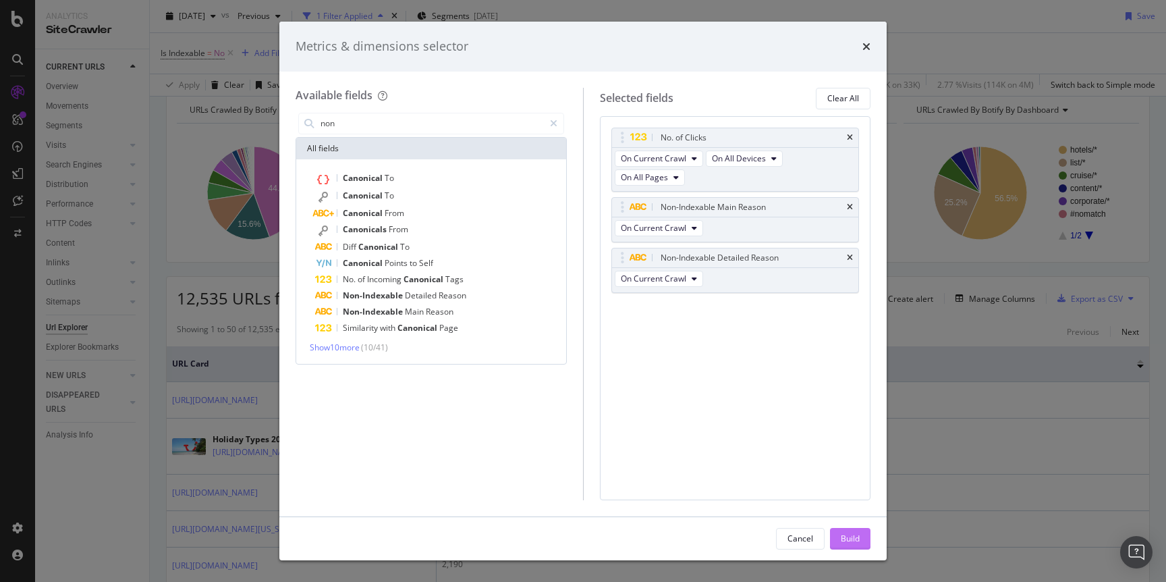
click at [851, 544] on div "Build" at bounding box center [850, 537] width 19 height 11
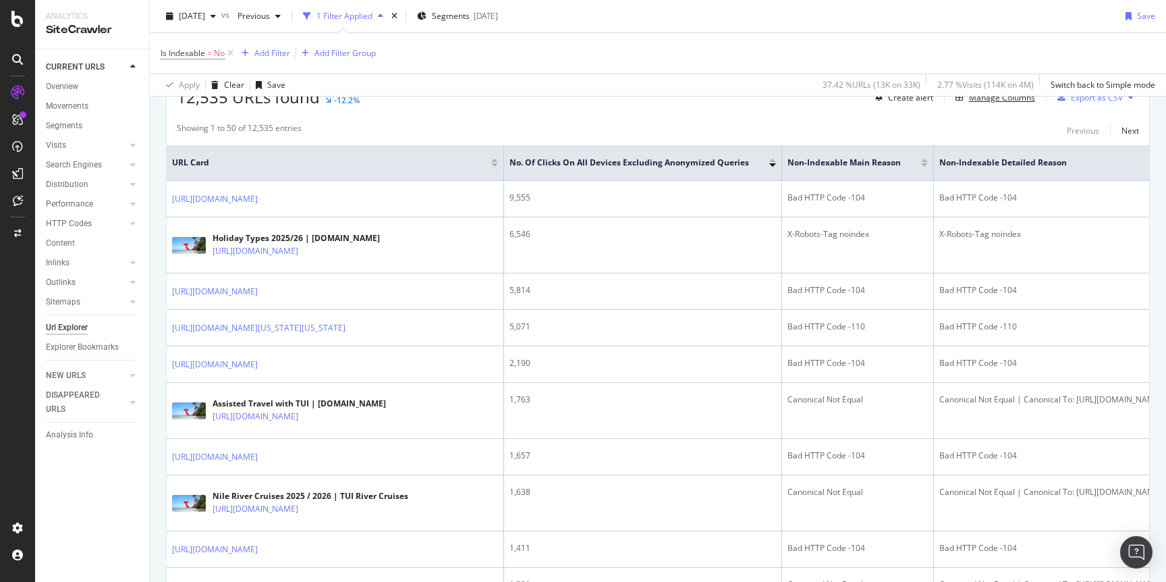
scroll to position [357, 0]
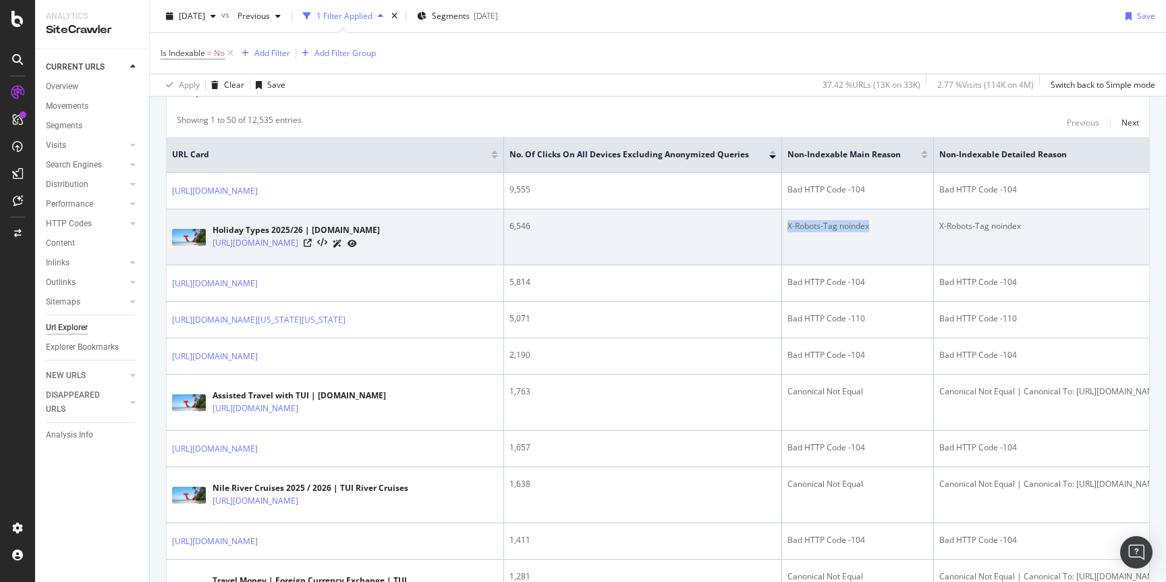
drag, startPoint x: 783, startPoint y: 231, endPoint x: 868, endPoint y: 237, distance: 84.6
click at [868, 237] on td "X-Robots-Tag noindex" at bounding box center [858, 237] width 152 height 56
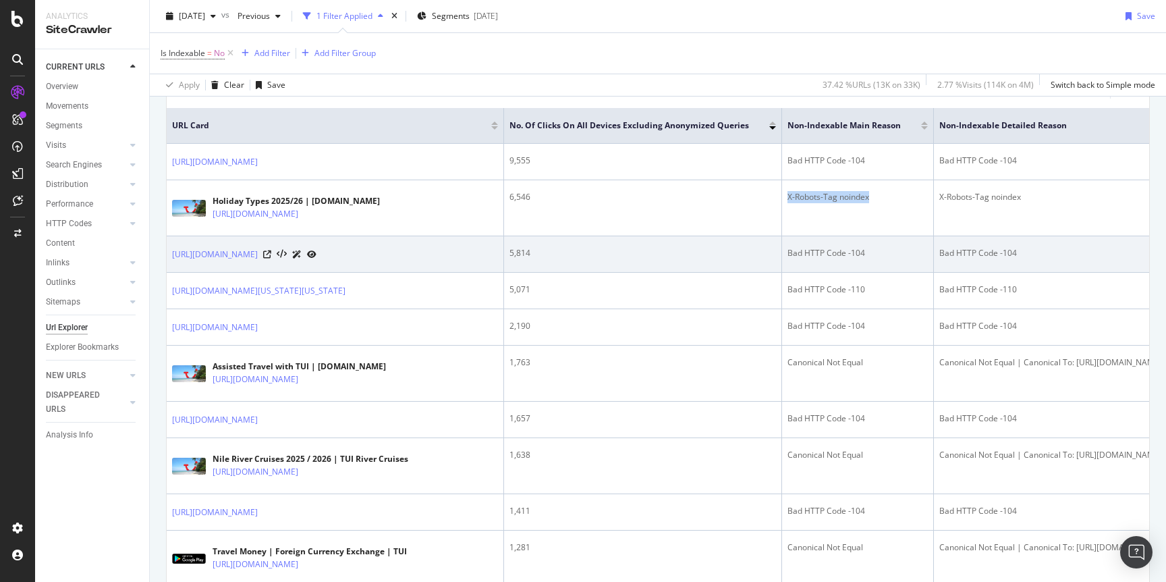
scroll to position [341, 0]
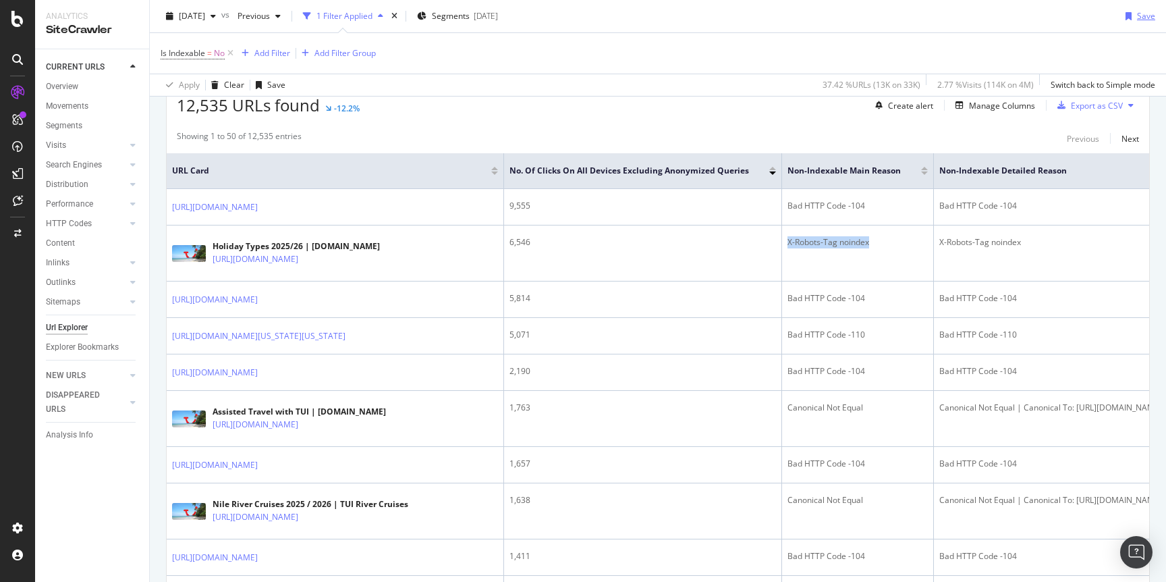
click at [1141, 17] on div "Save" at bounding box center [1146, 15] width 18 height 11
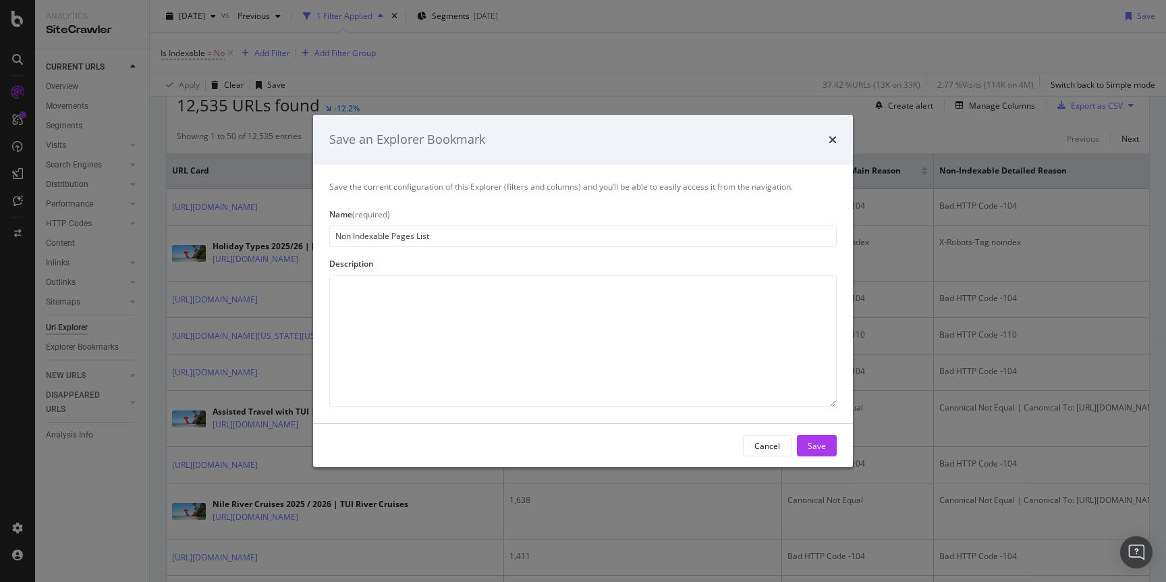
type input "Non Indexable Pages List"
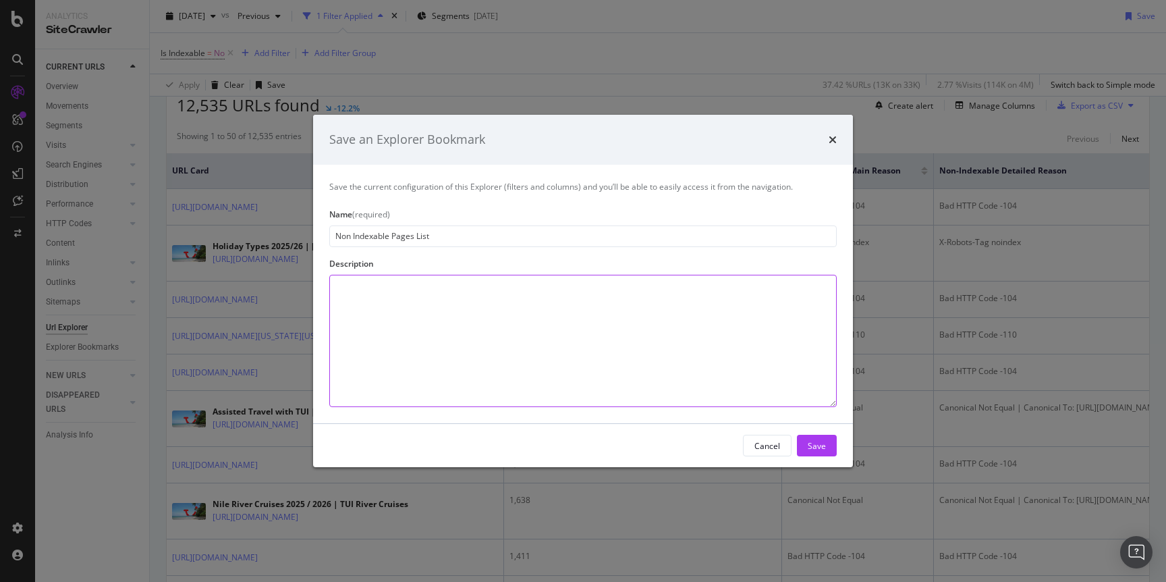
click at [441, 302] on textarea "modal" at bounding box center [582, 341] width 507 height 132
type textarea "A lost of non-indexable pages by reason and traffic"
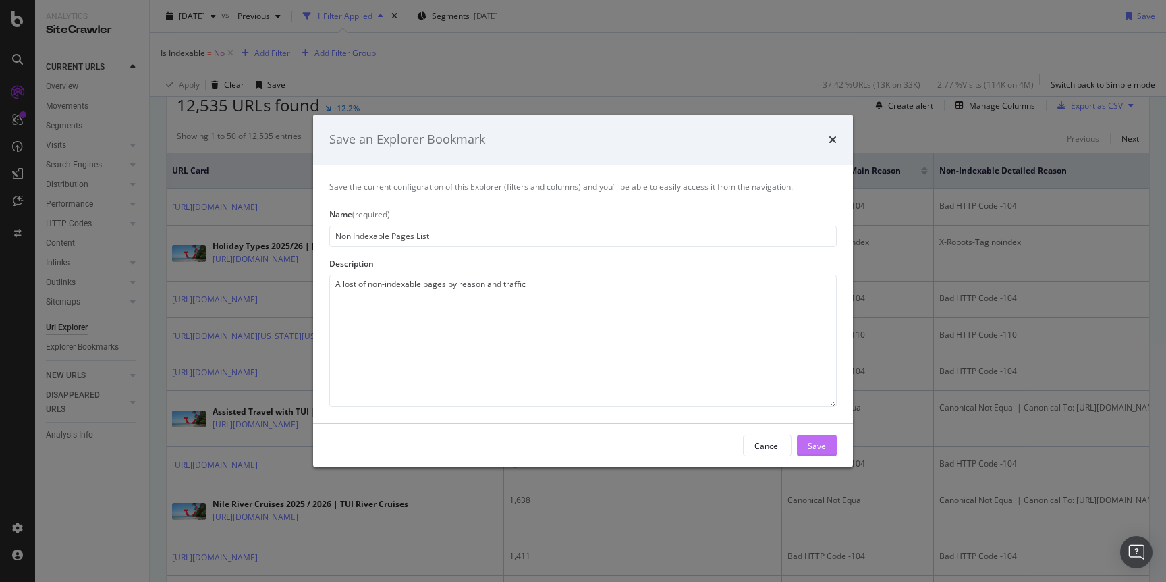
click at [827, 447] on button "Save" at bounding box center [817, 446] width 40 height 22
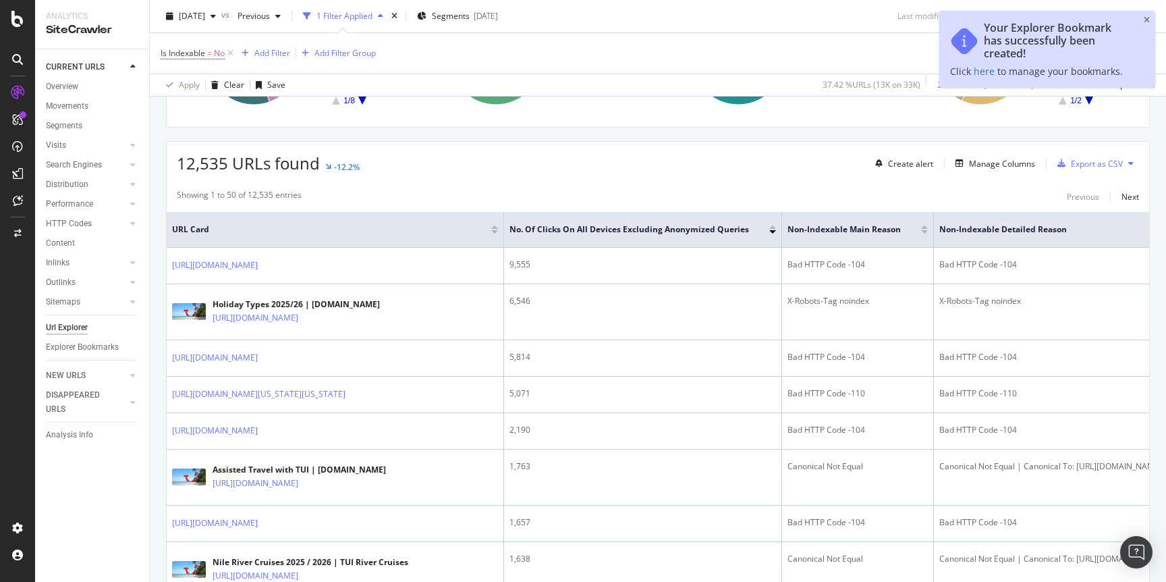
scroll to position [399, 0]
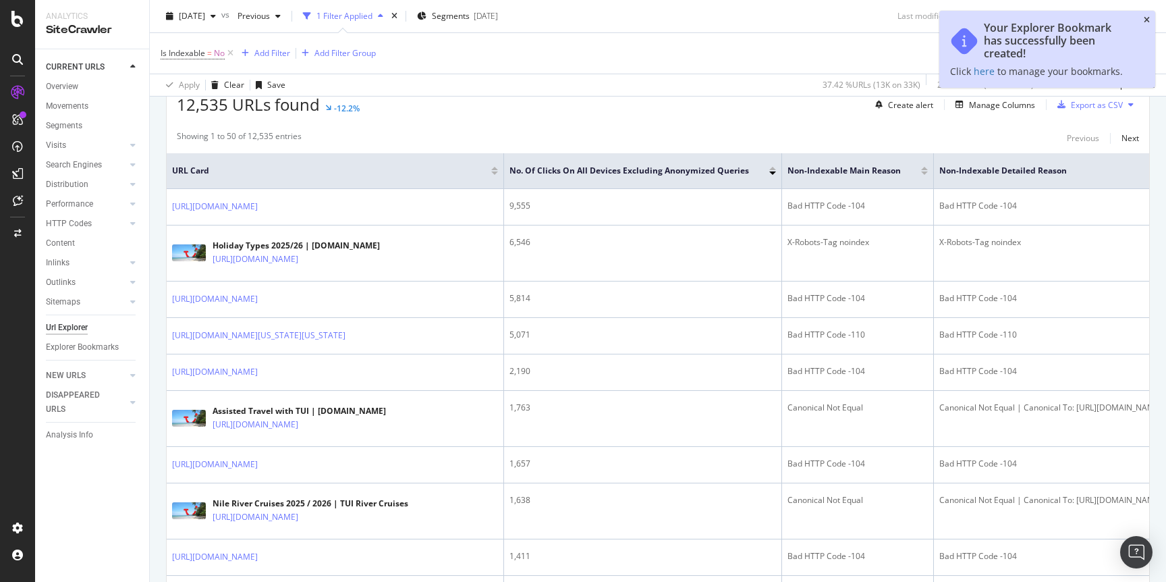
click at [1146, 18] on icon "close toast" at bounding box center [1147, 20] width 6 height 8
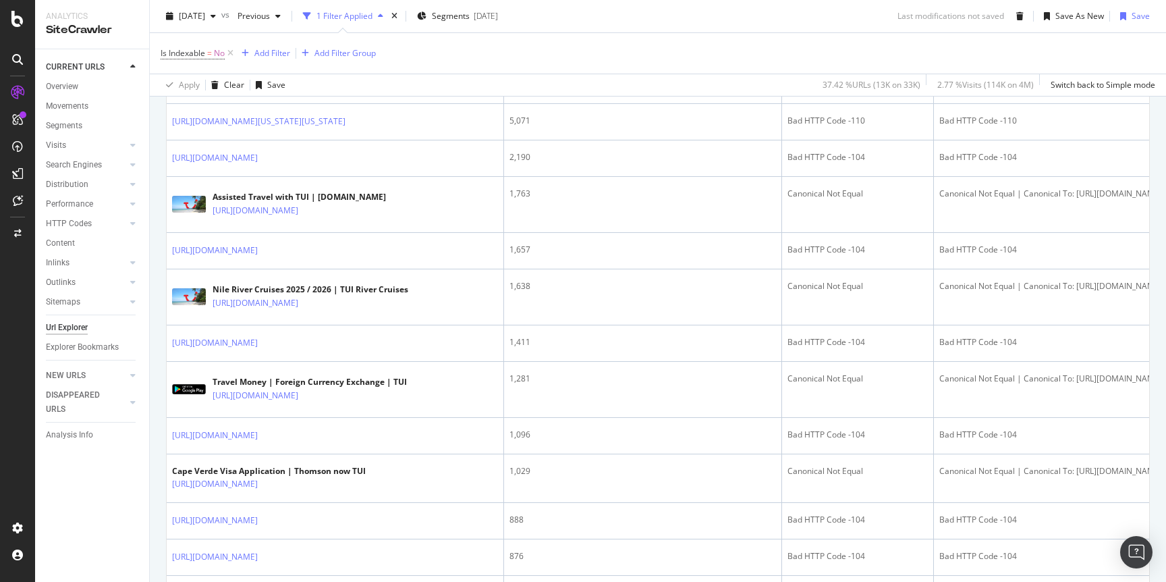
scroll to position [630, 0]
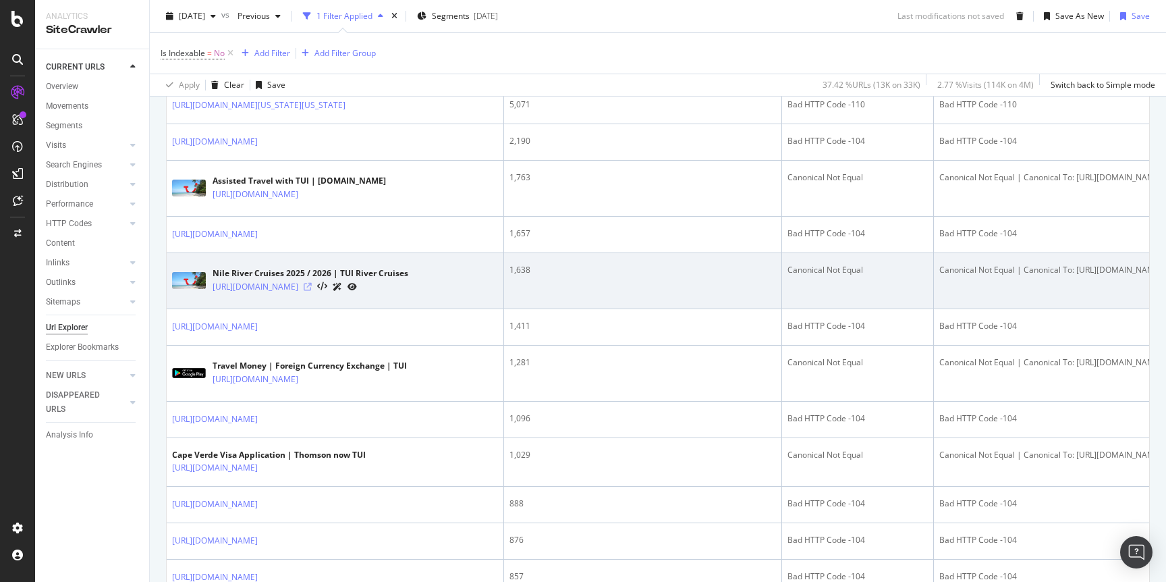
click at [312, 291] on icon at bounding box center [308, 287] width 8 height 8
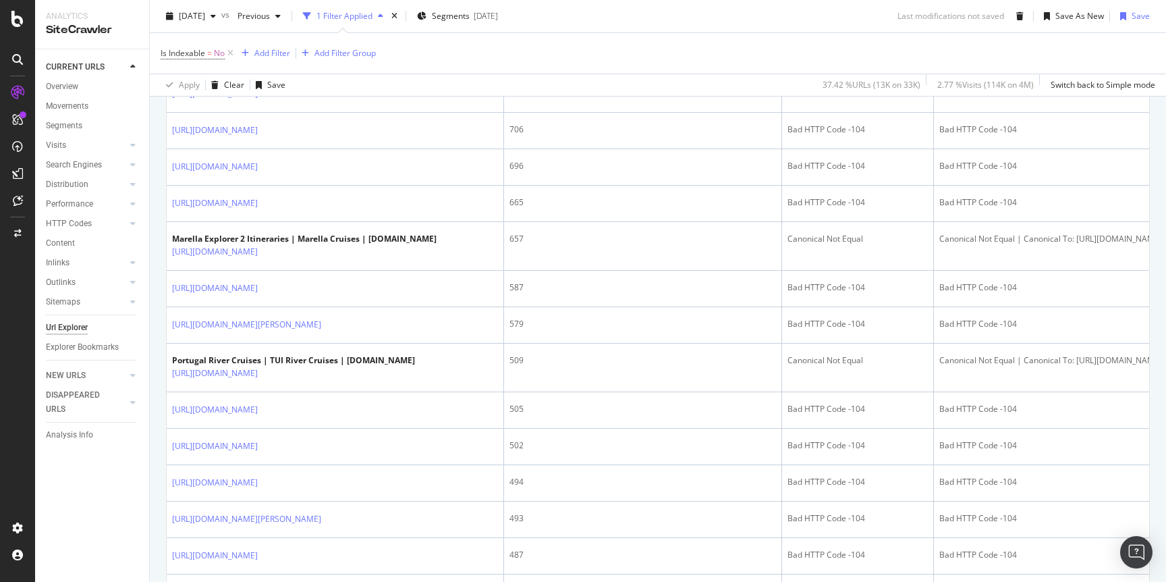
scroll to position [1333, 0]
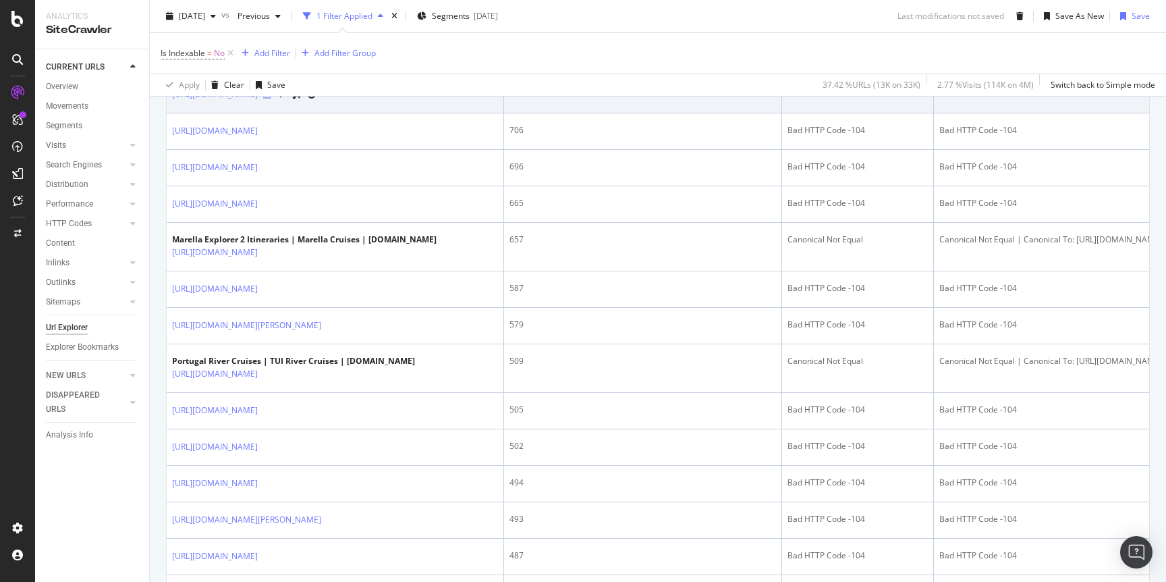
click at [271, 99] on icon at bounding box center [267, 94] width 8 height 8
drag, startPoint x: 785, startPoint y: 218, endPoint x: 889, endPoint y: 227, distance: 104.3
click at [889, 113] on td "Bad HTTP Code -104" at bounding box center [858, 95] width 152 height 36
copy div "Bad HTTP Code -104"
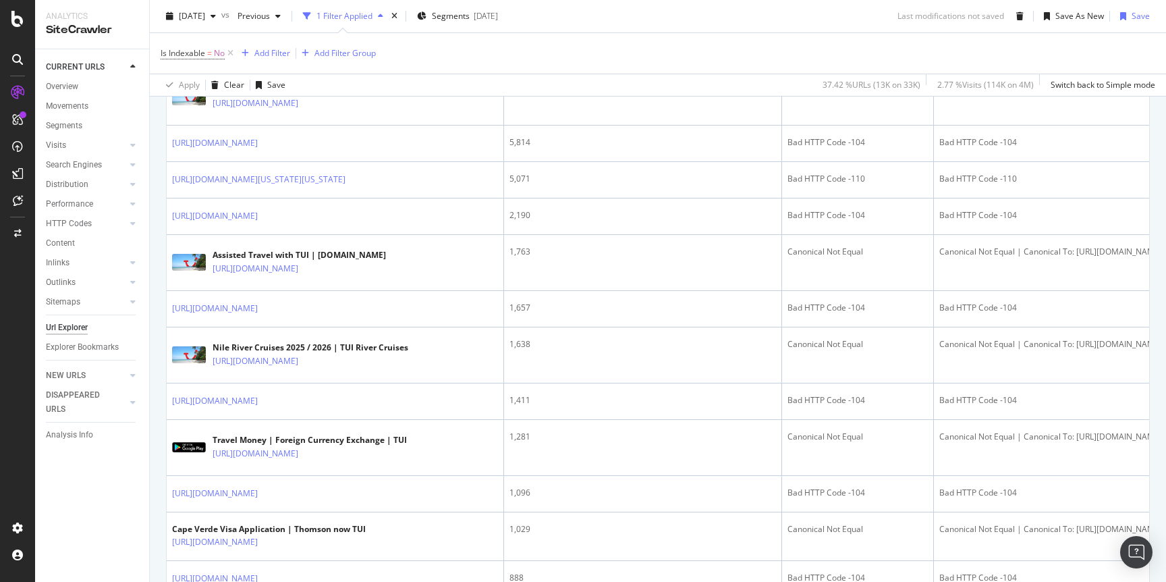
scroll to position [202, 0]
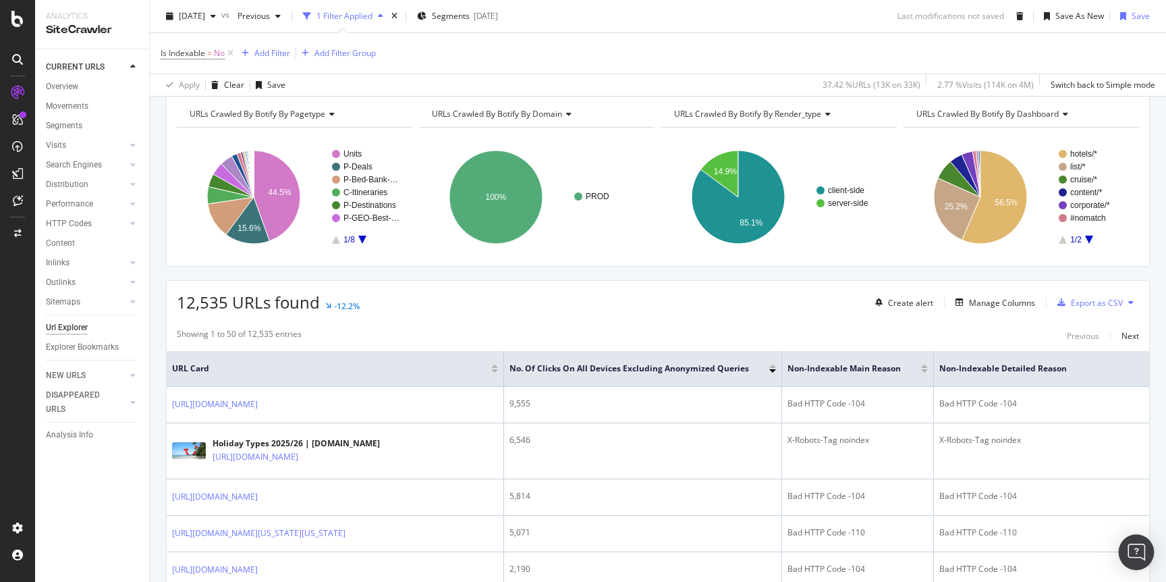
click at [1144, 553] on div "Open Intercom Messenger" at bounding box center [1137, 552] width 36 height 36
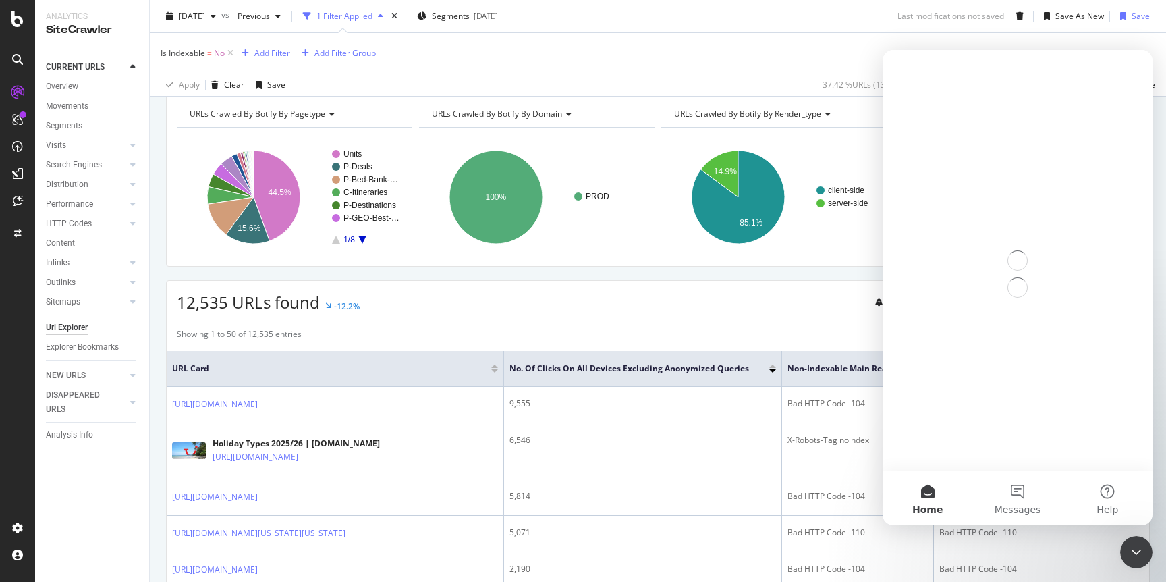
scroll to position [0, 0]
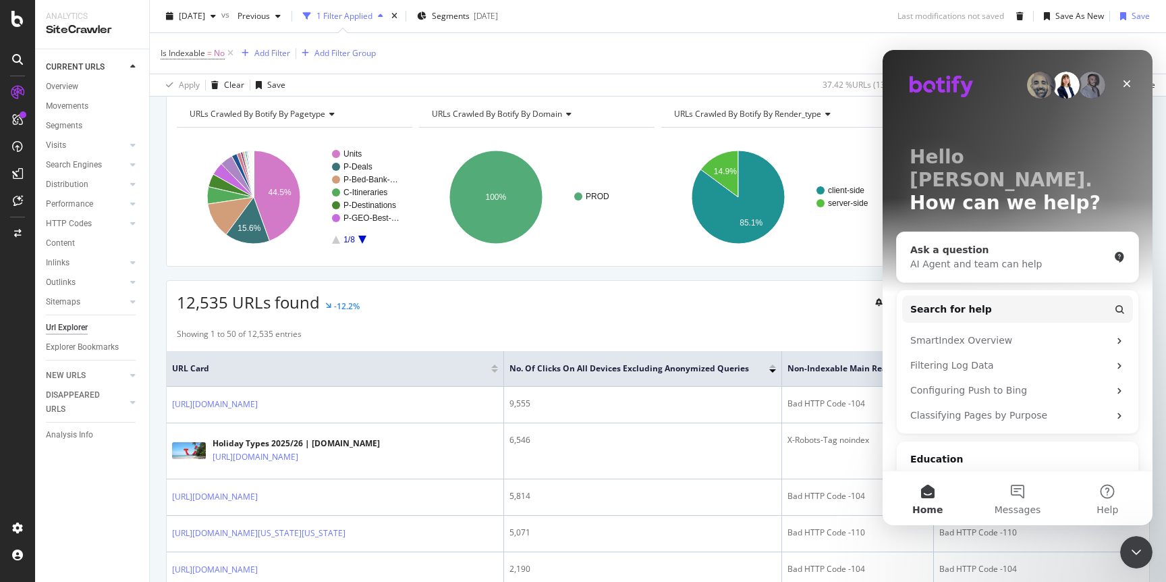
click at [949, 243] on div "Ask a question" at bounding box center [1009, 250] width 198 height 14
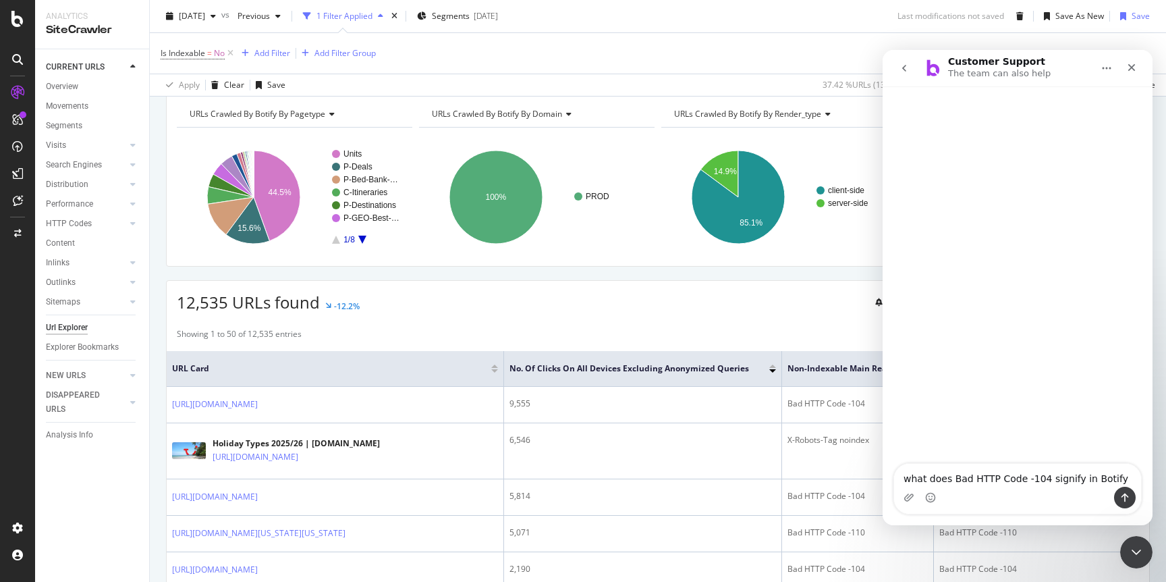
type textarea "what does Bad HTTP Code -104 signify in Botify?"
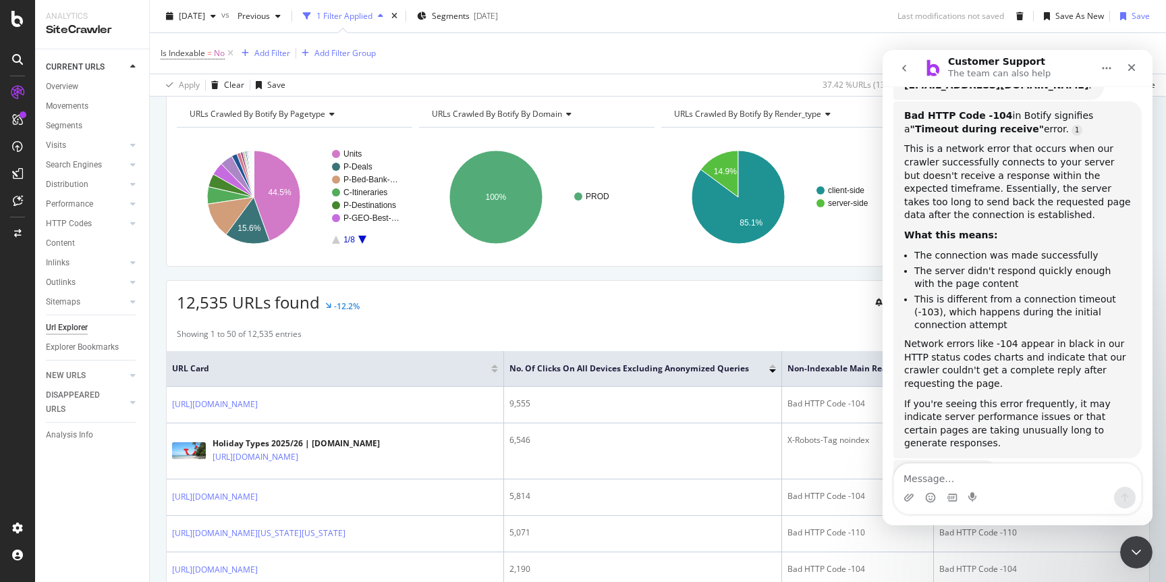
scroll to position [219, 0]
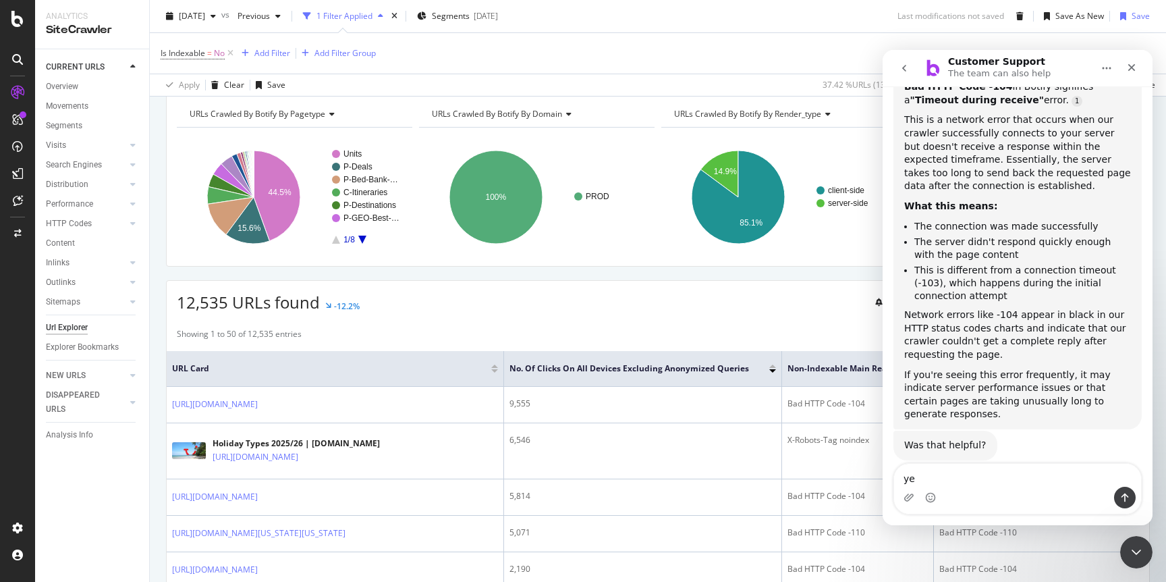
type textarea "yes"
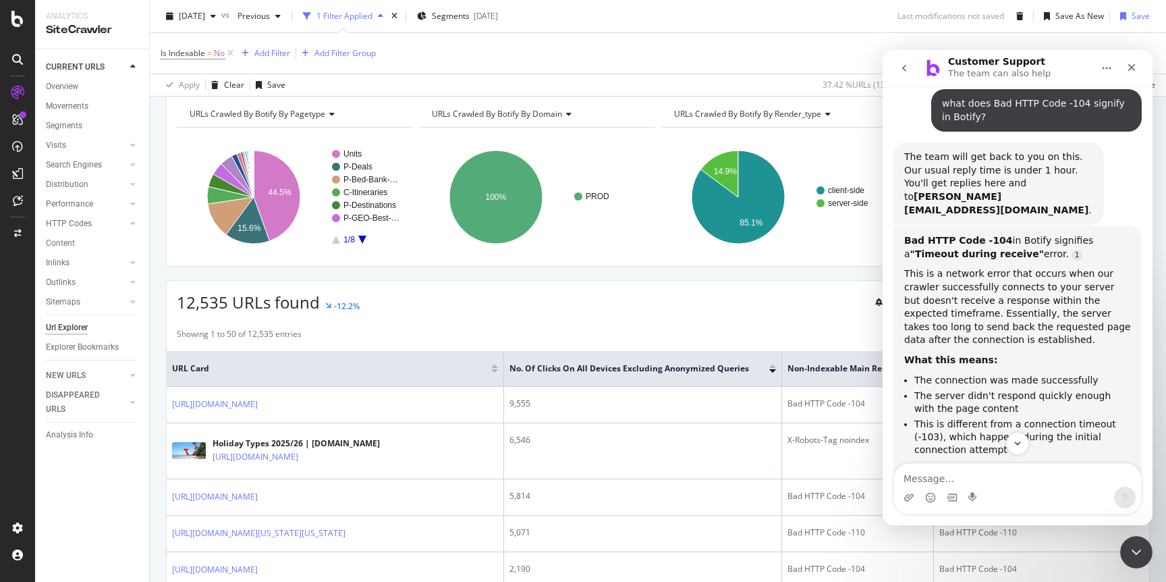
scroll to position [57, 0]
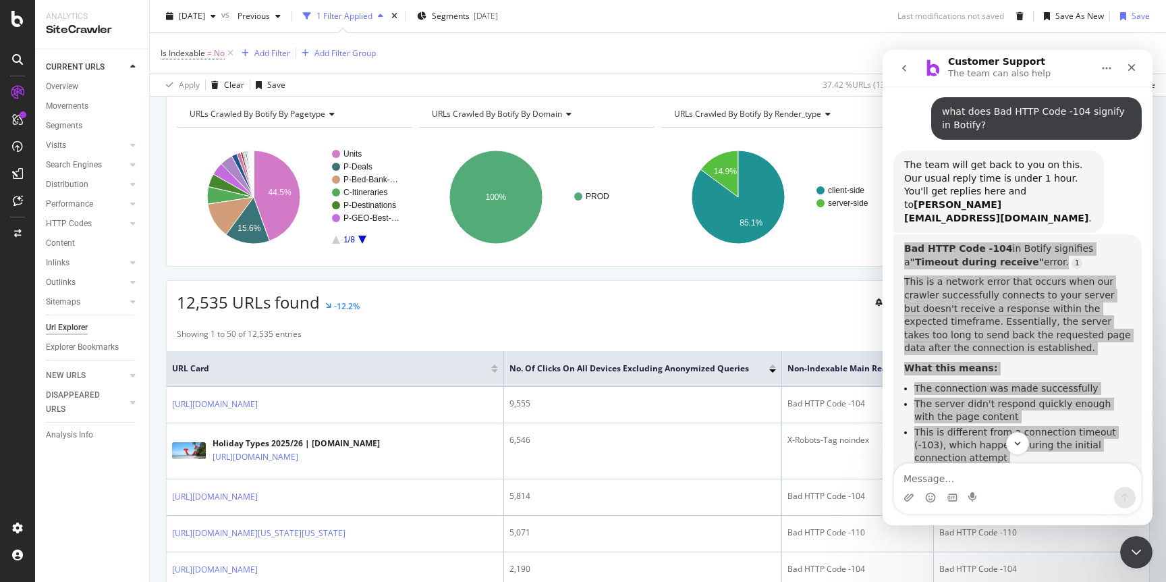
drag, startPoint x: 906, startPoint y: 238, endPoint x: 1063, endPoint y: 470, distance: 280.0
click at [1063, 470] on div "We're here to help. Ask us anything and we'll get back to you soon. If you don'…" at bounding box center [1018, 305] width 270 height 439
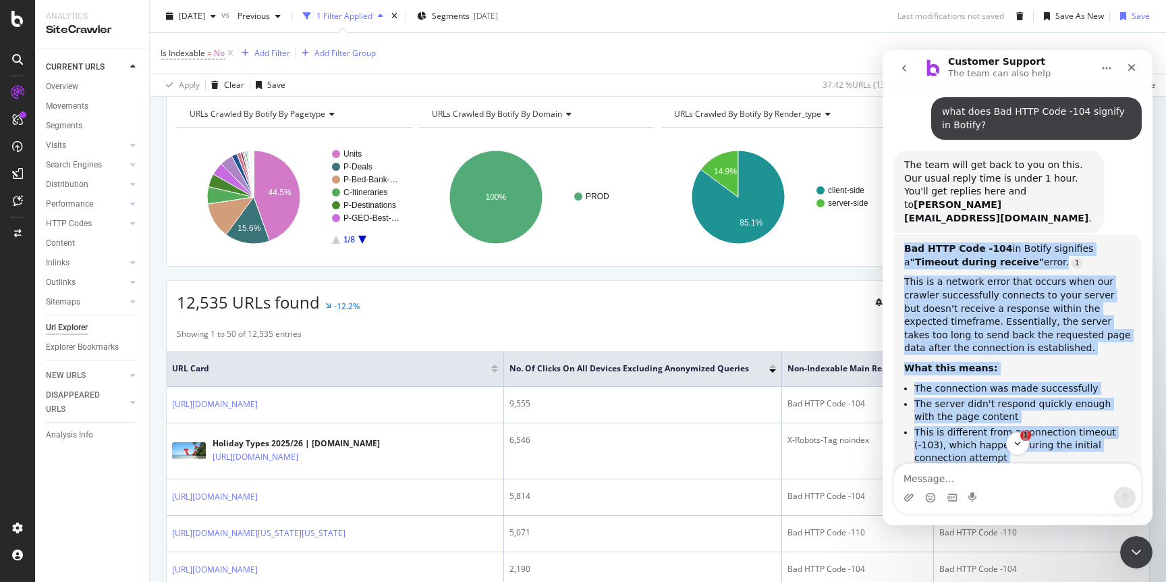
click at [1032, 312] on div "This is a network error that occurs when our crawler successfully connects to y…" at bounding box center [1017, 315] width 227 height 80
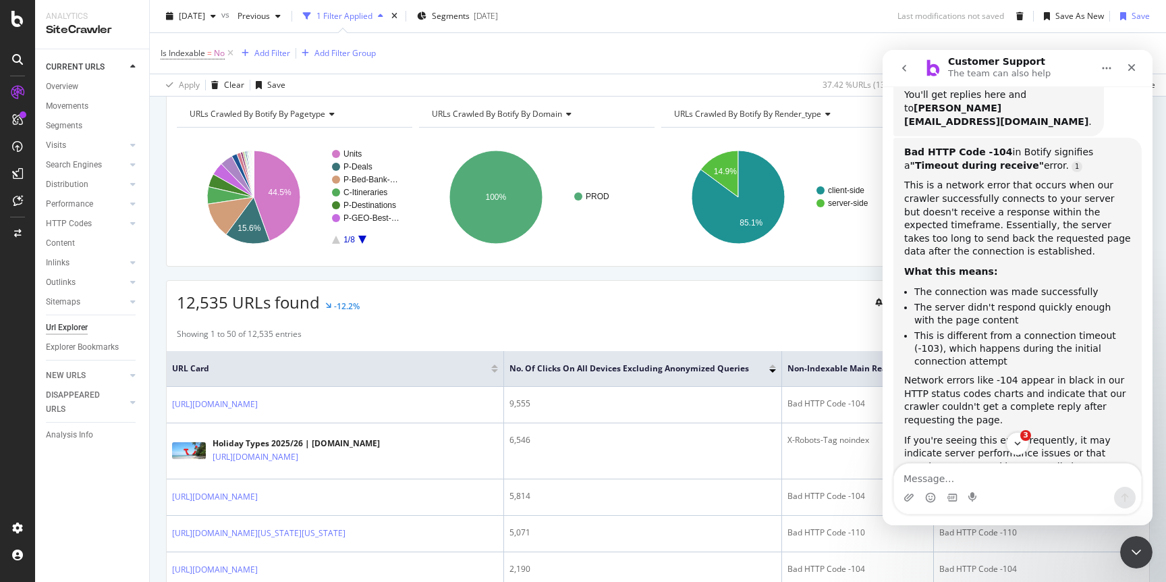
scroll to position [131, 0]
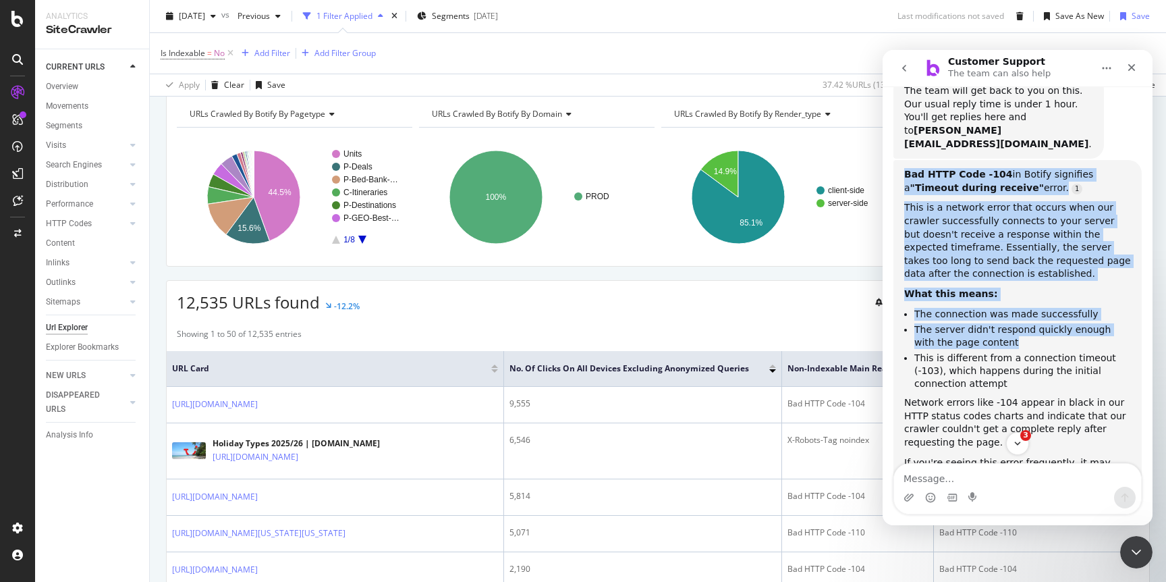
drag, startPoint x: 905, startPoint y: 163, endPoint x: 988, endPoint y: 327, distance: 183.8
click at [988, 327] on div "Bad HTTP Code -104 in Botify signifies a "Timeout during receive" error. This i…" at bounding box center [1017, 338] width 227 height 341
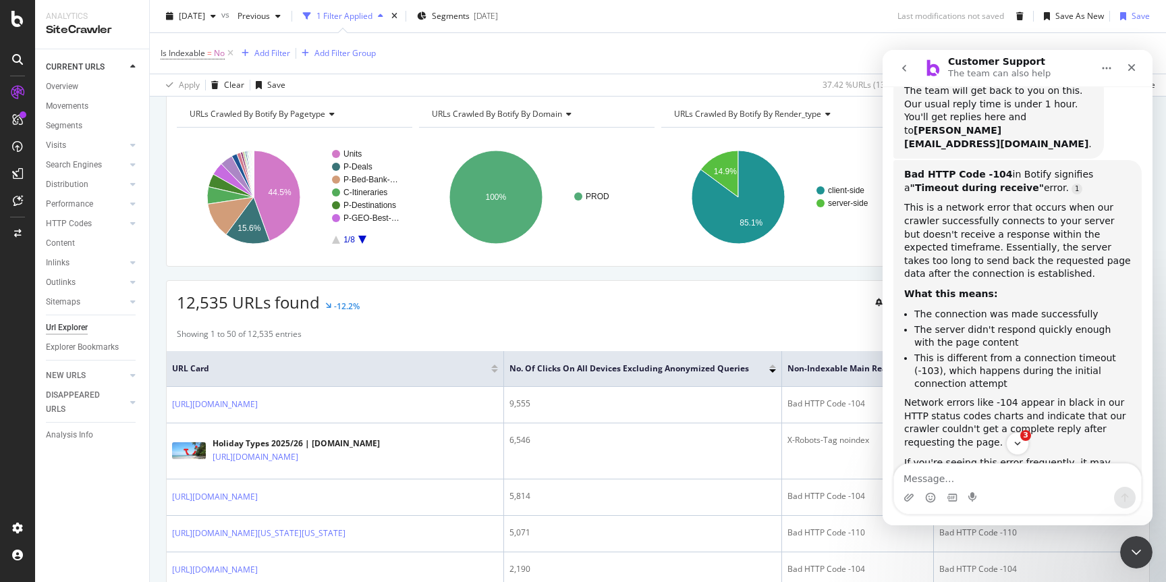
click at [956, 370] on li "This is different from a connection timeout (-103), which happens during the in…" at bounding box center [1022, 371] width 217 height 38
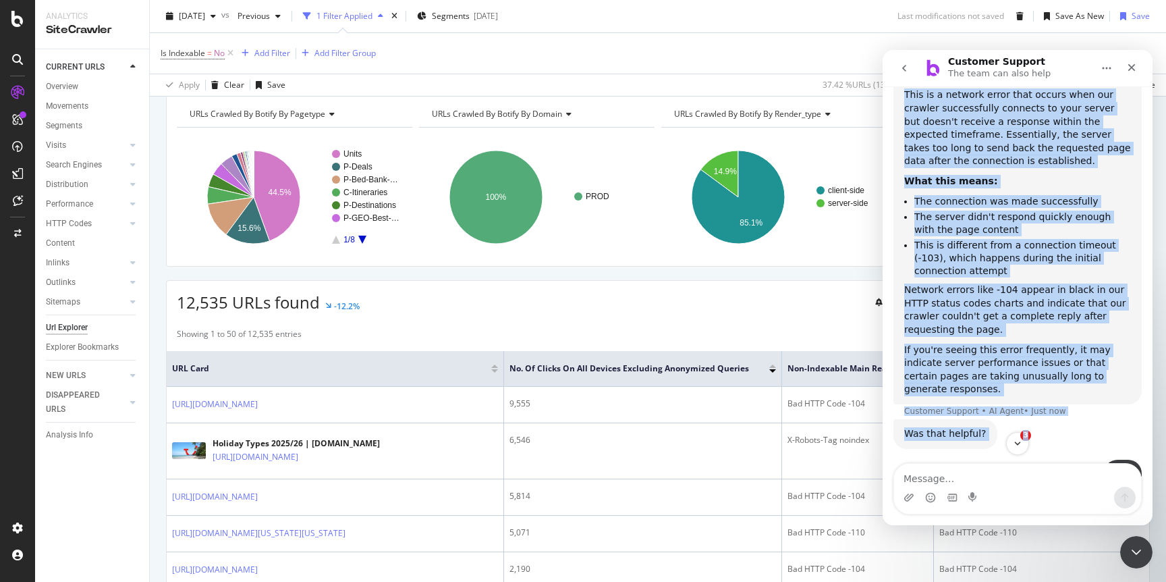
scroll to position [350, 0]
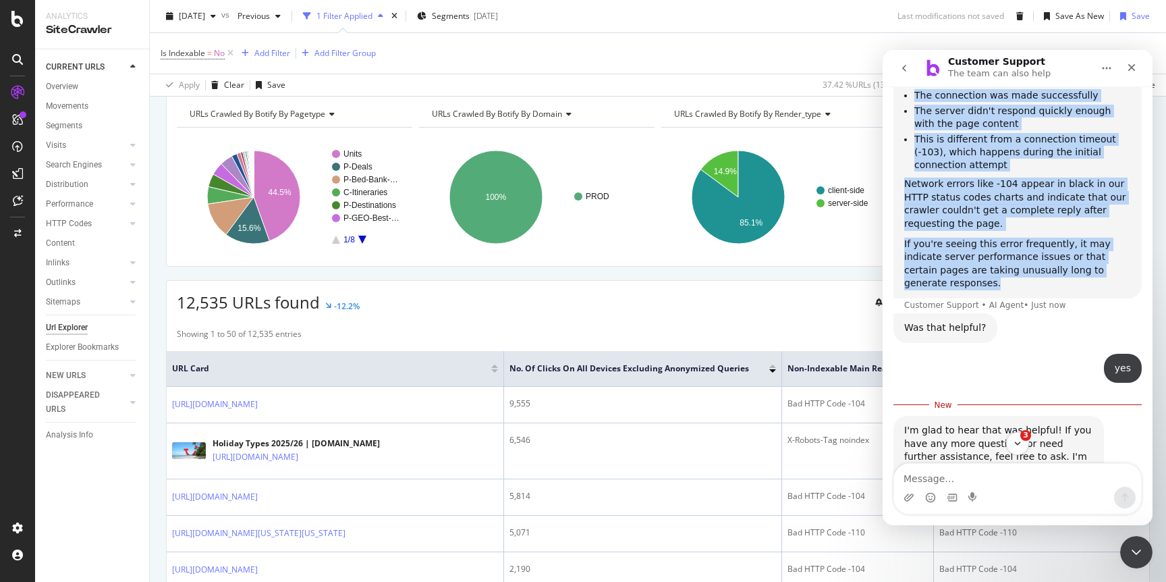
drag, startPoint x: 905, startPoint y: 161, endPoint x: 1098, endPoint y: 261, distance: 218.2
click at [1098, 261] on div "Bad HTTP Code -104 in Botify signifies a "Timeout during receive" error. This i…" at bounding box center [1017, 119] width 227 height 341
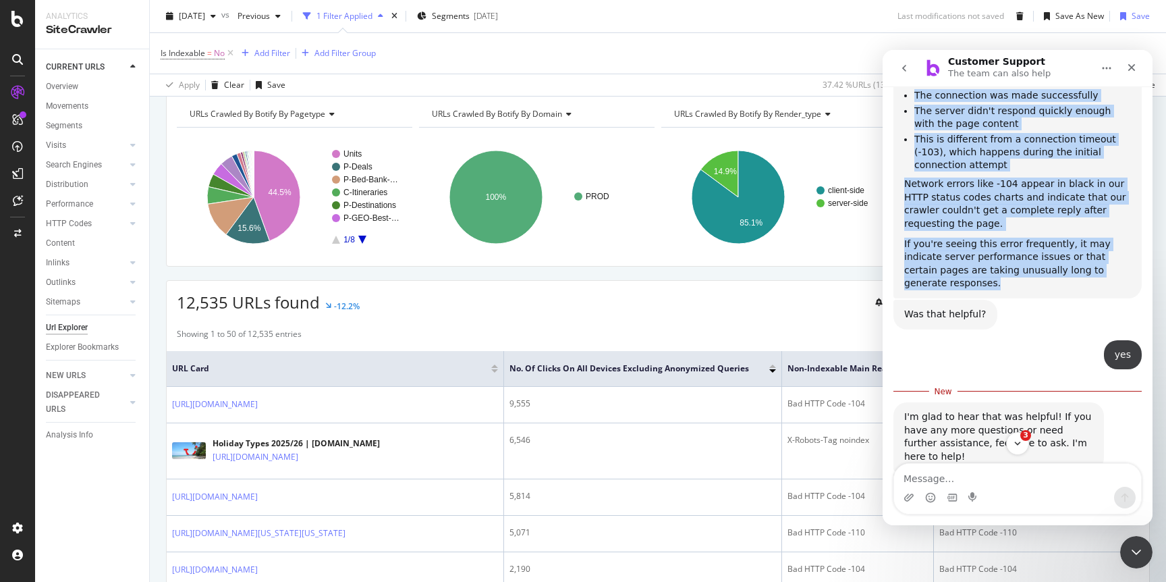
copy div "Bad HTTP Code -104 in Botify signifies a "Timeout during receive" error. This i…"
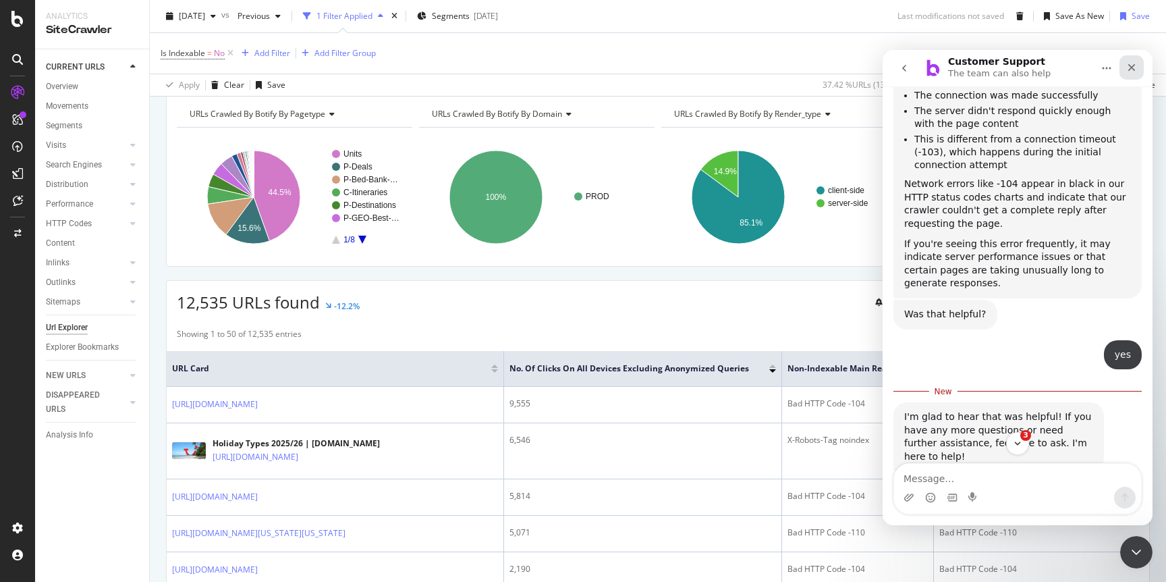
click at [1135, 65] on icon "Close" at bounding box center [1131, 67] width 11 height 11
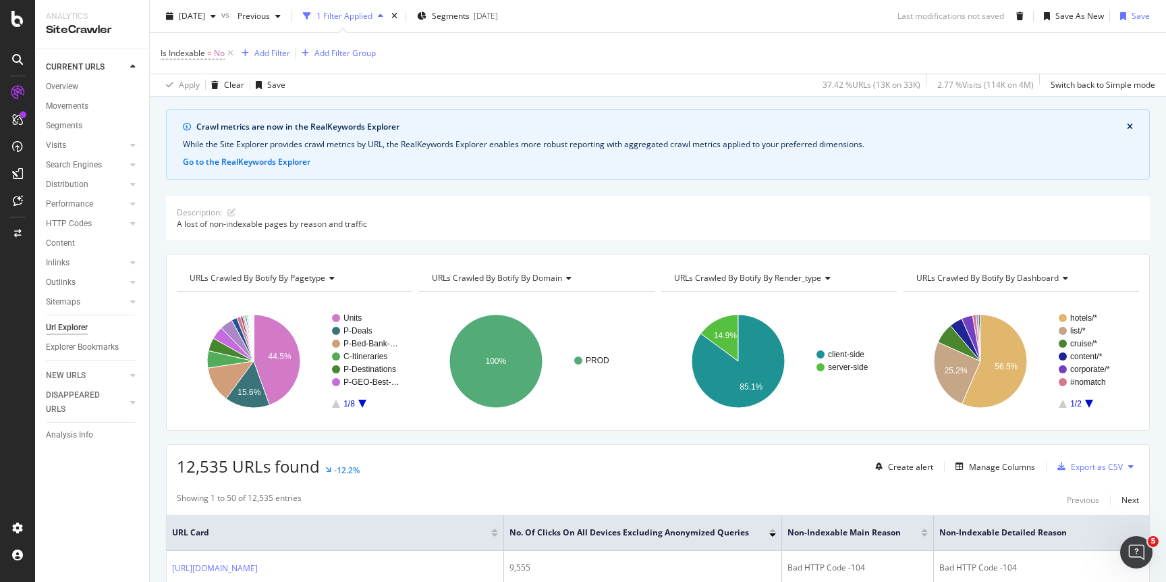
scroll to position [0, 0]
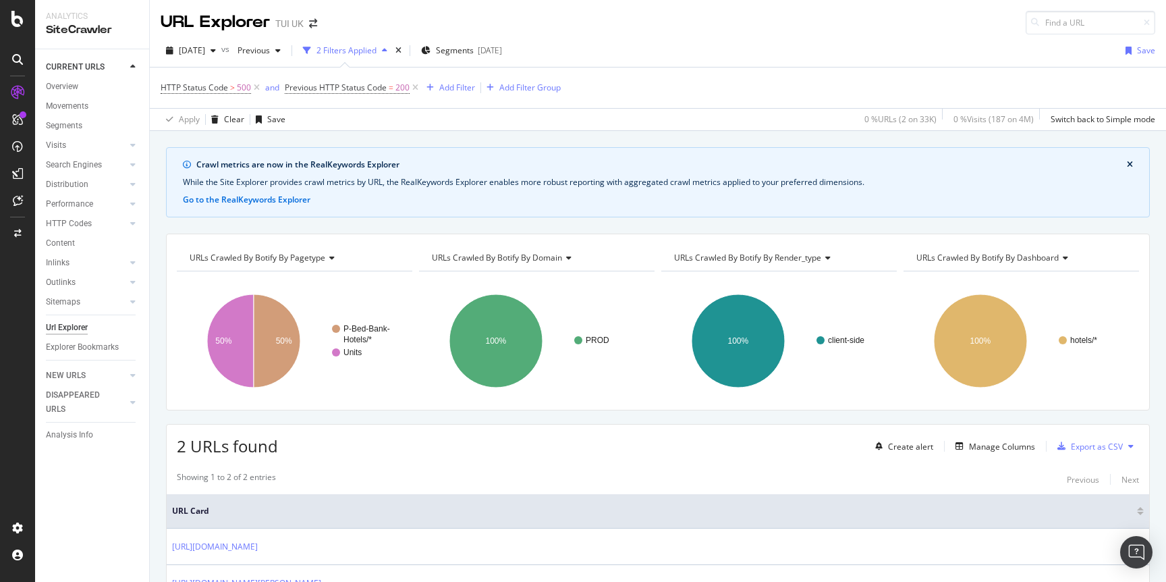
scroll to position [98, 0]
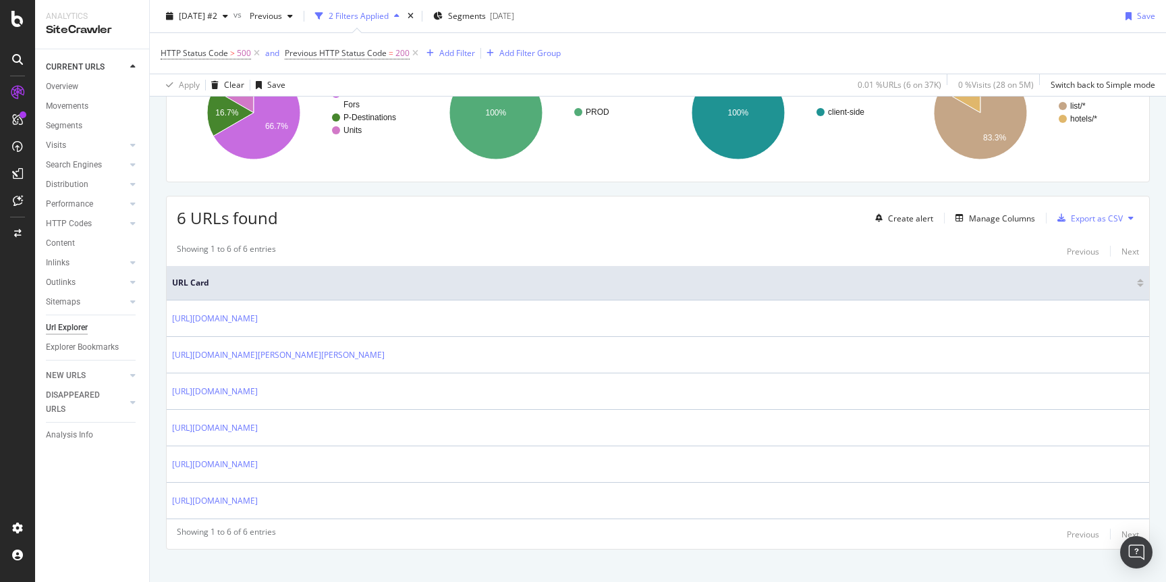
scroll to position [244, 0]
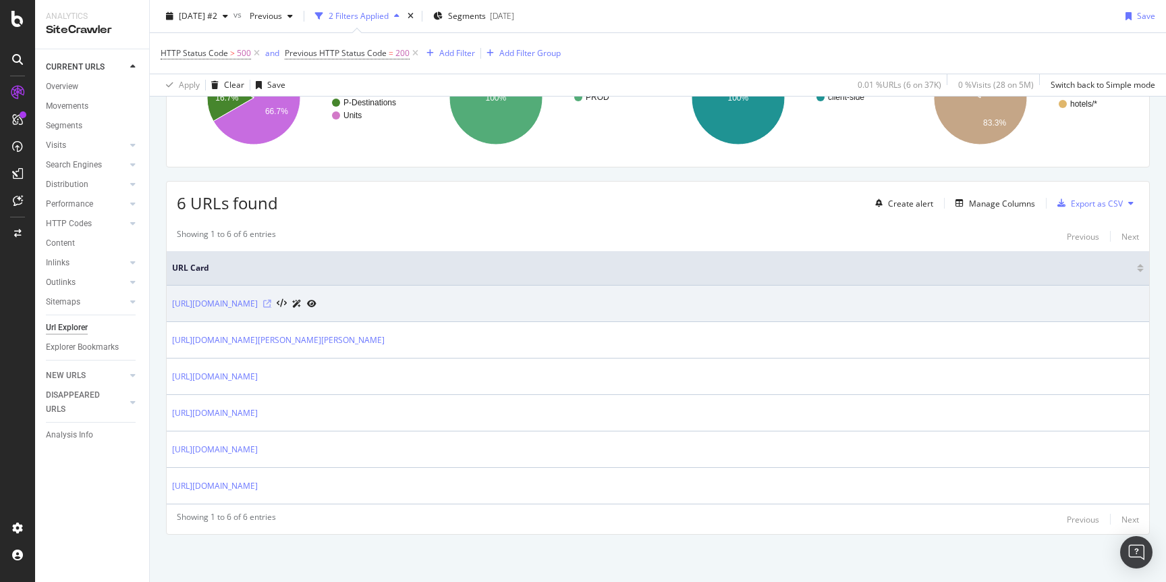
click at [271, 303] on icon at bounding box center [267, 304] width 8 height 8
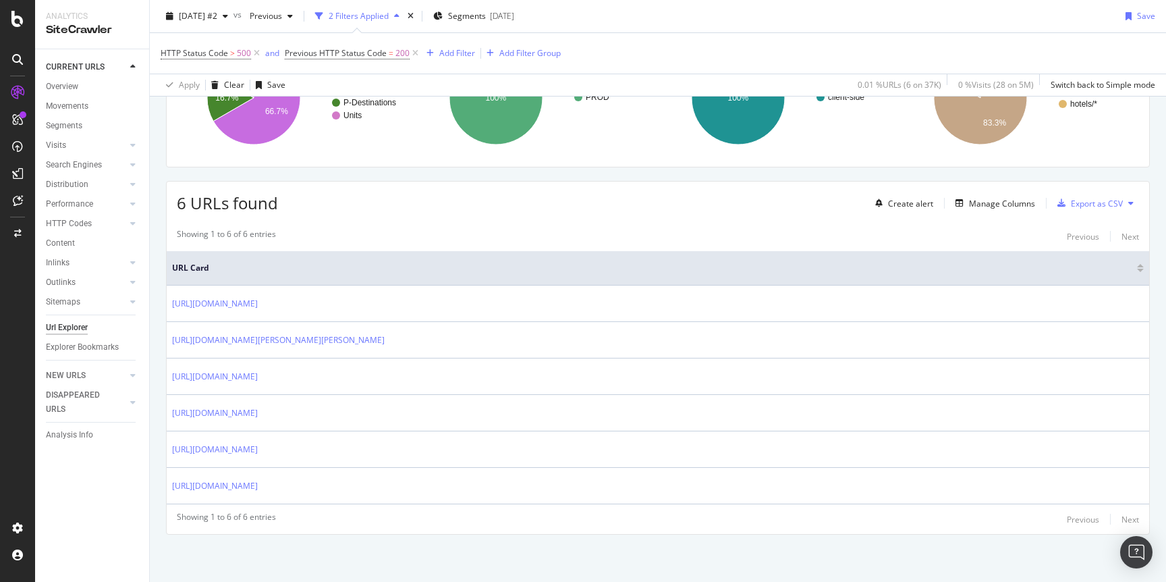
scroll to position [0, 0]
